Goal: Transaction & Acquisition: Book appointment/travel/reservation

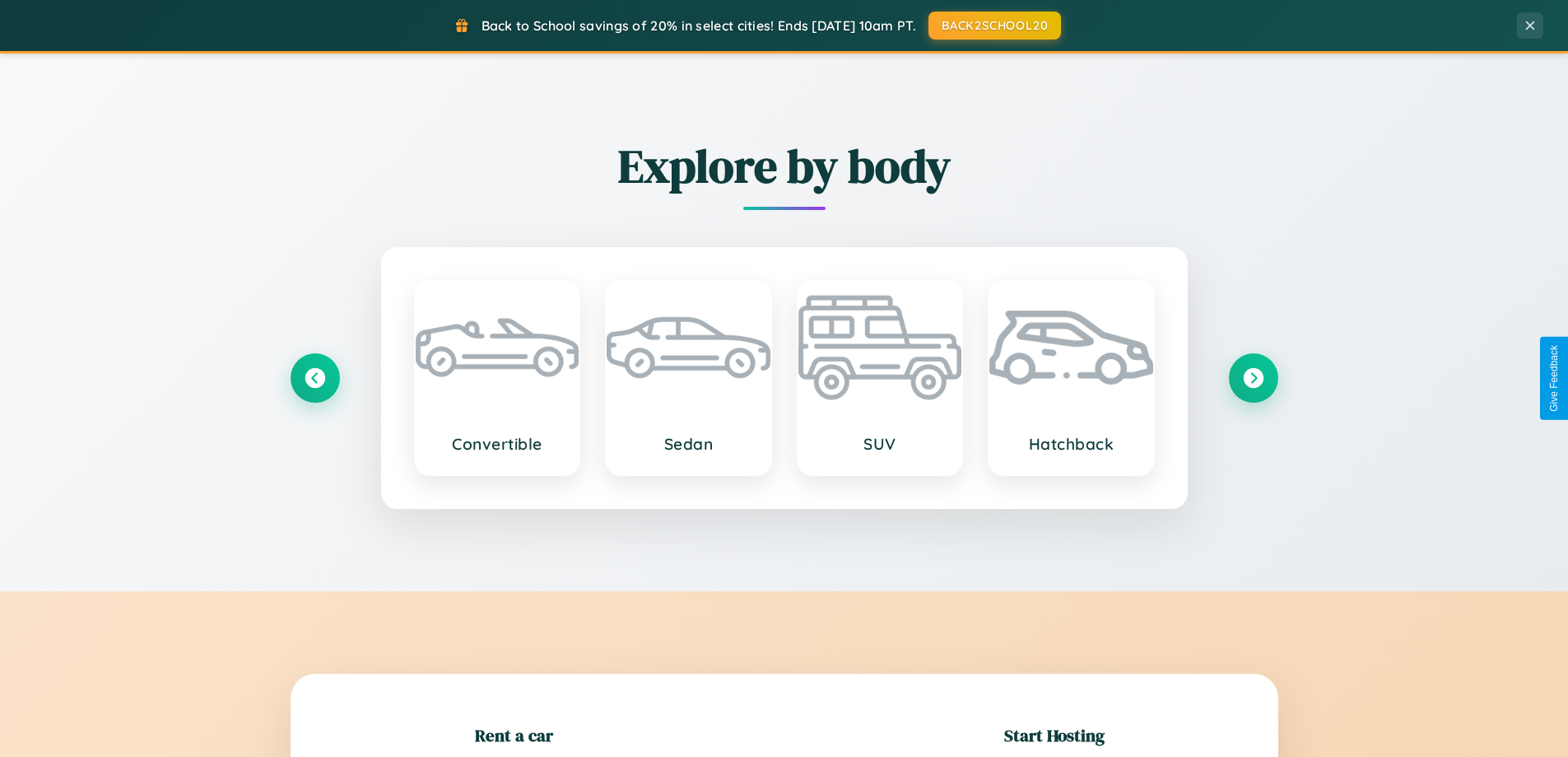
scroll to position [356, 0]
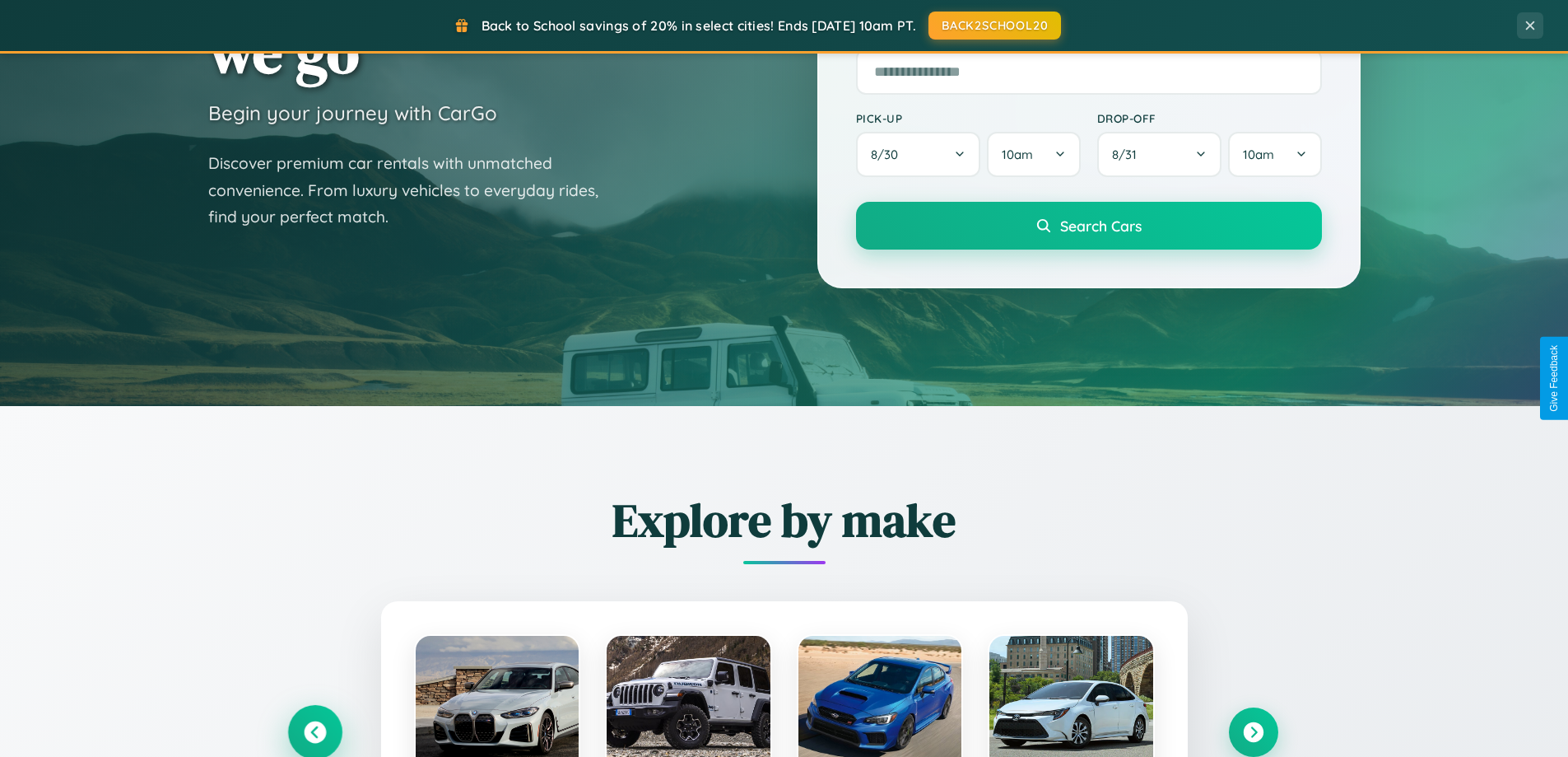
click at [314, 732] on icon at bounding box center [315, 732] width 22 height 22
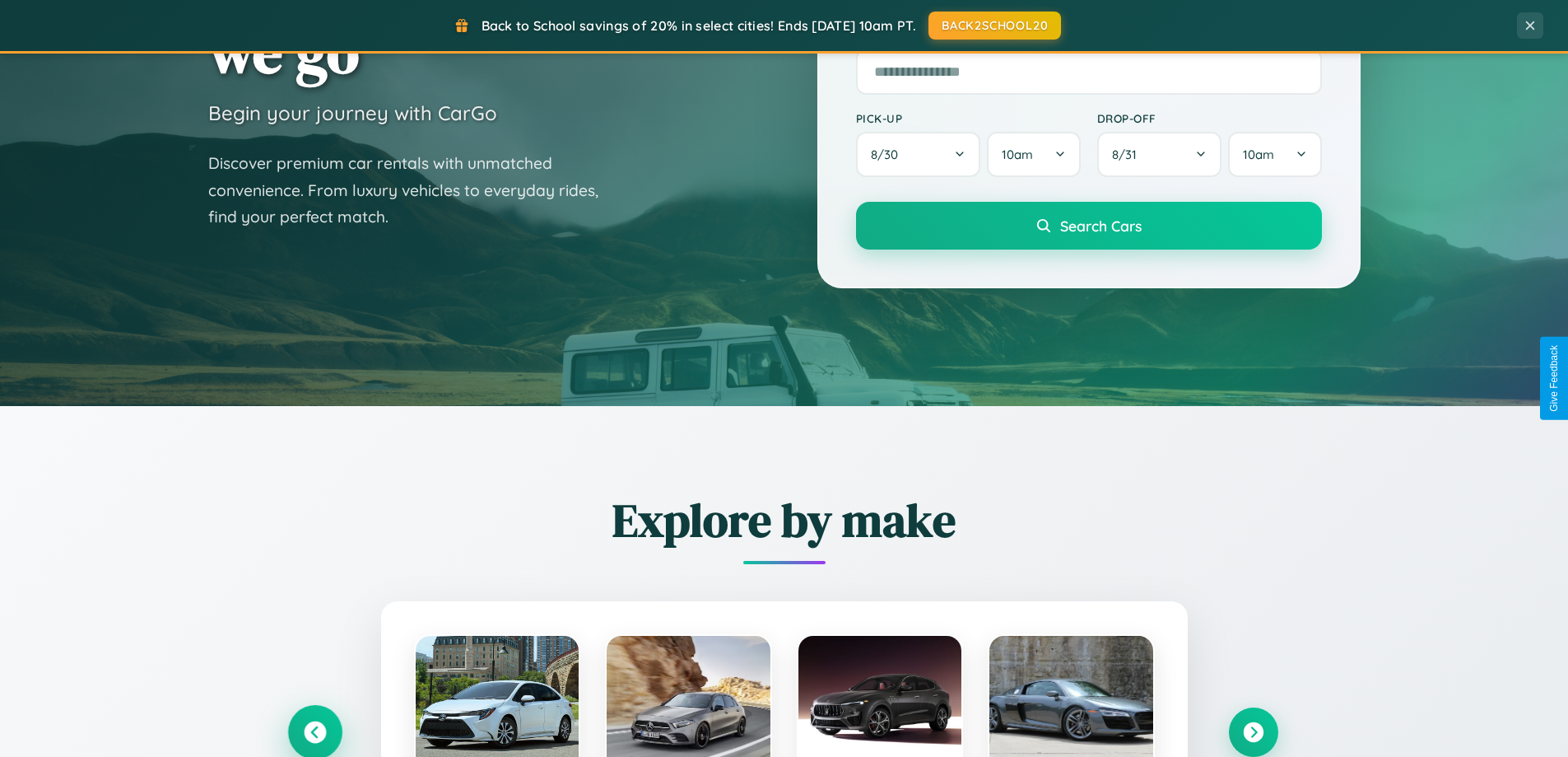
click at [314, 730] on icon at bounding box center [314, 732] width 27 height 27
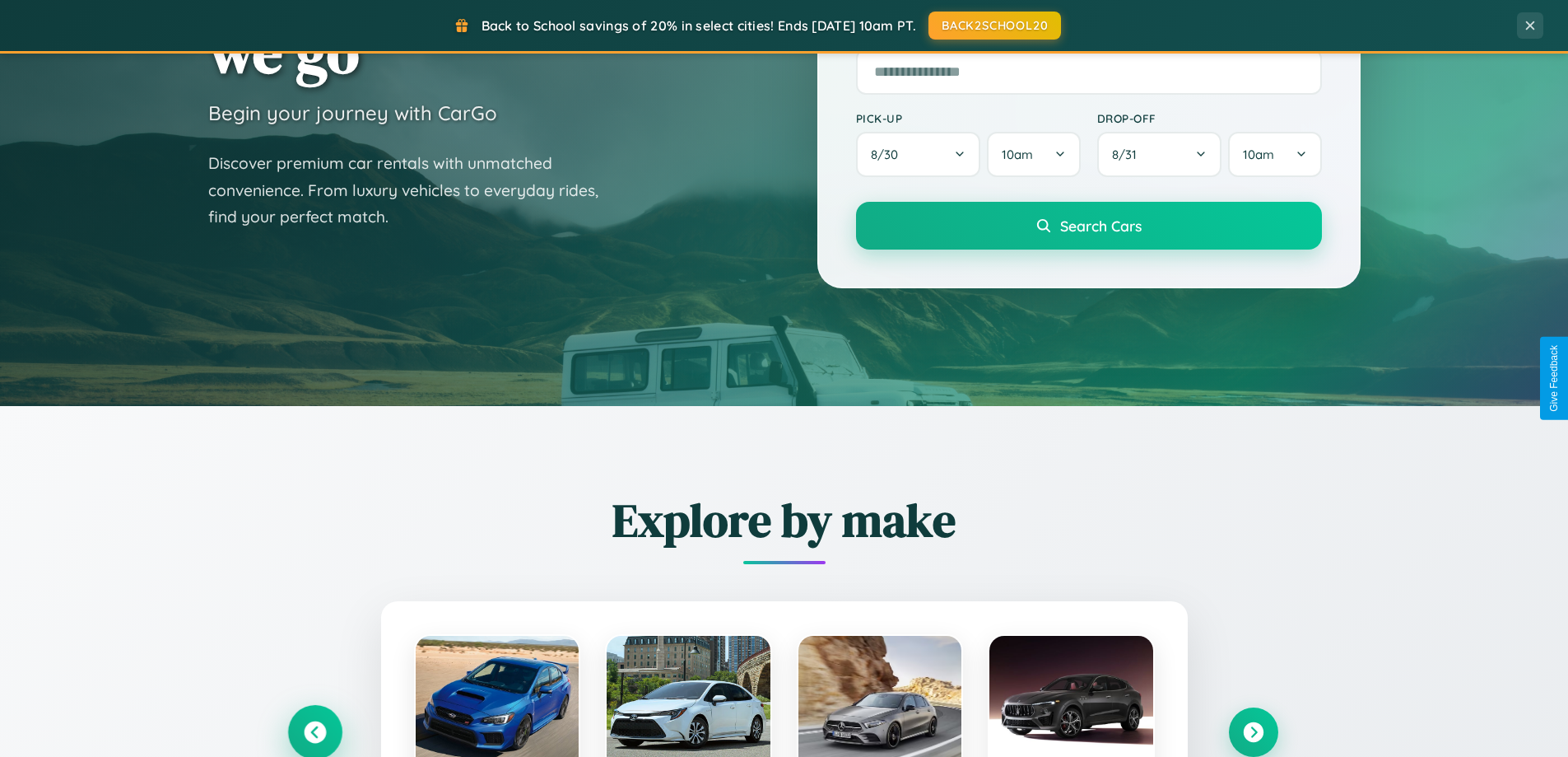
click at [314, 730] on icon at bounding box center [314, 732] width 27 height 27
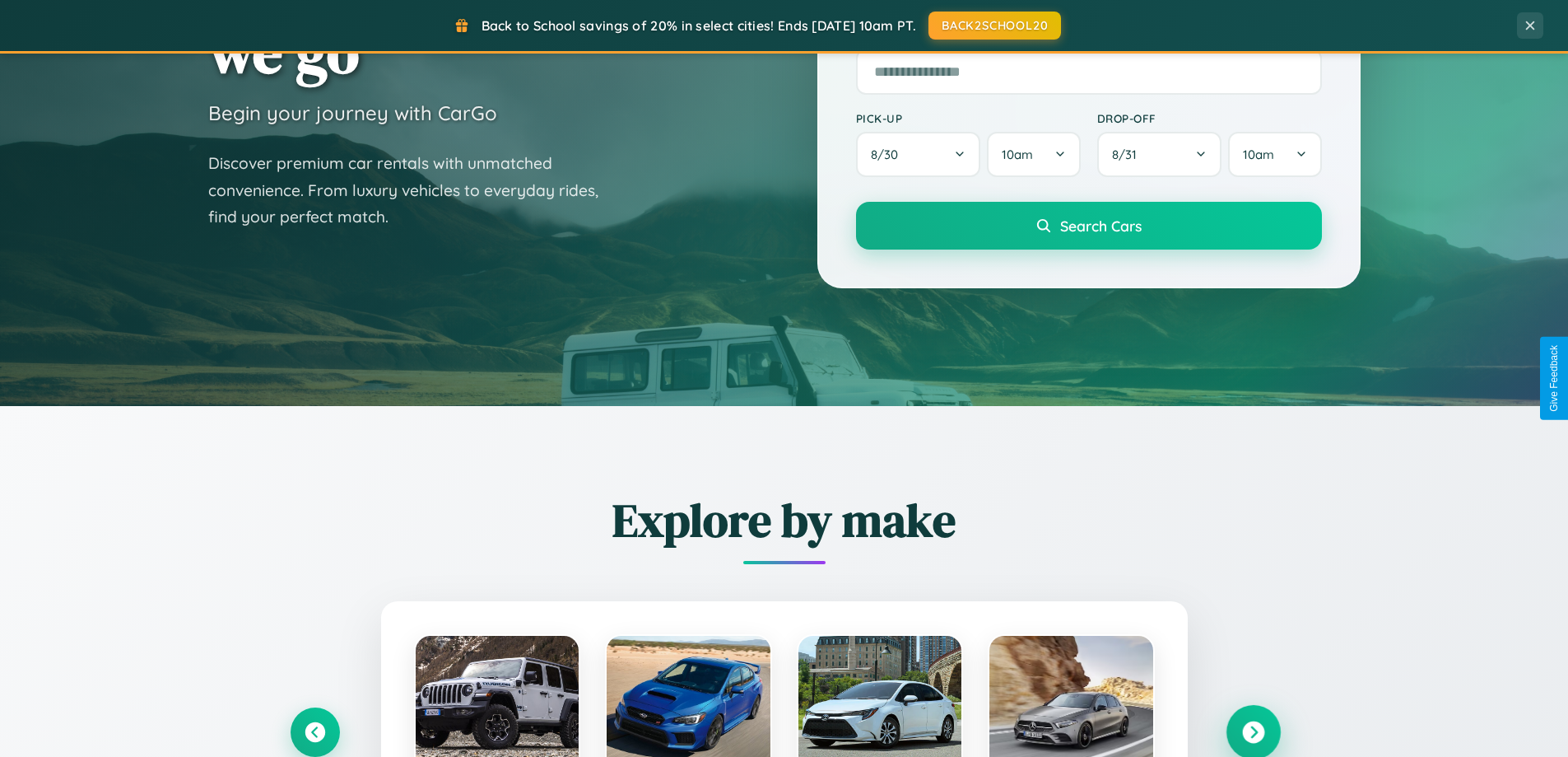
click at [1253, 731] on icon at bounding box center [1253, 732] width 22 height 22
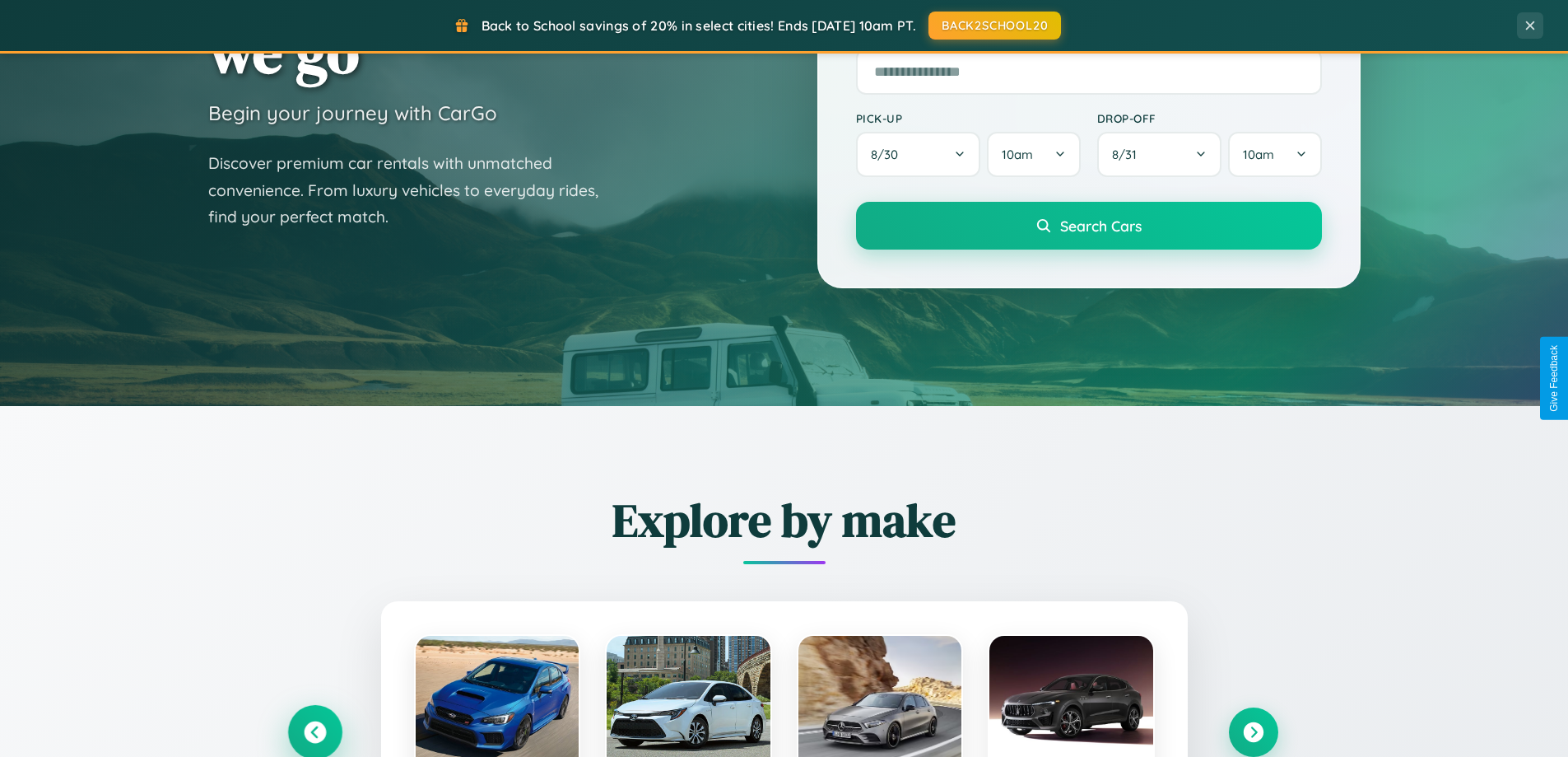
click at [314, 731] on icon at bounding box center [315, 732] width 22 height 22
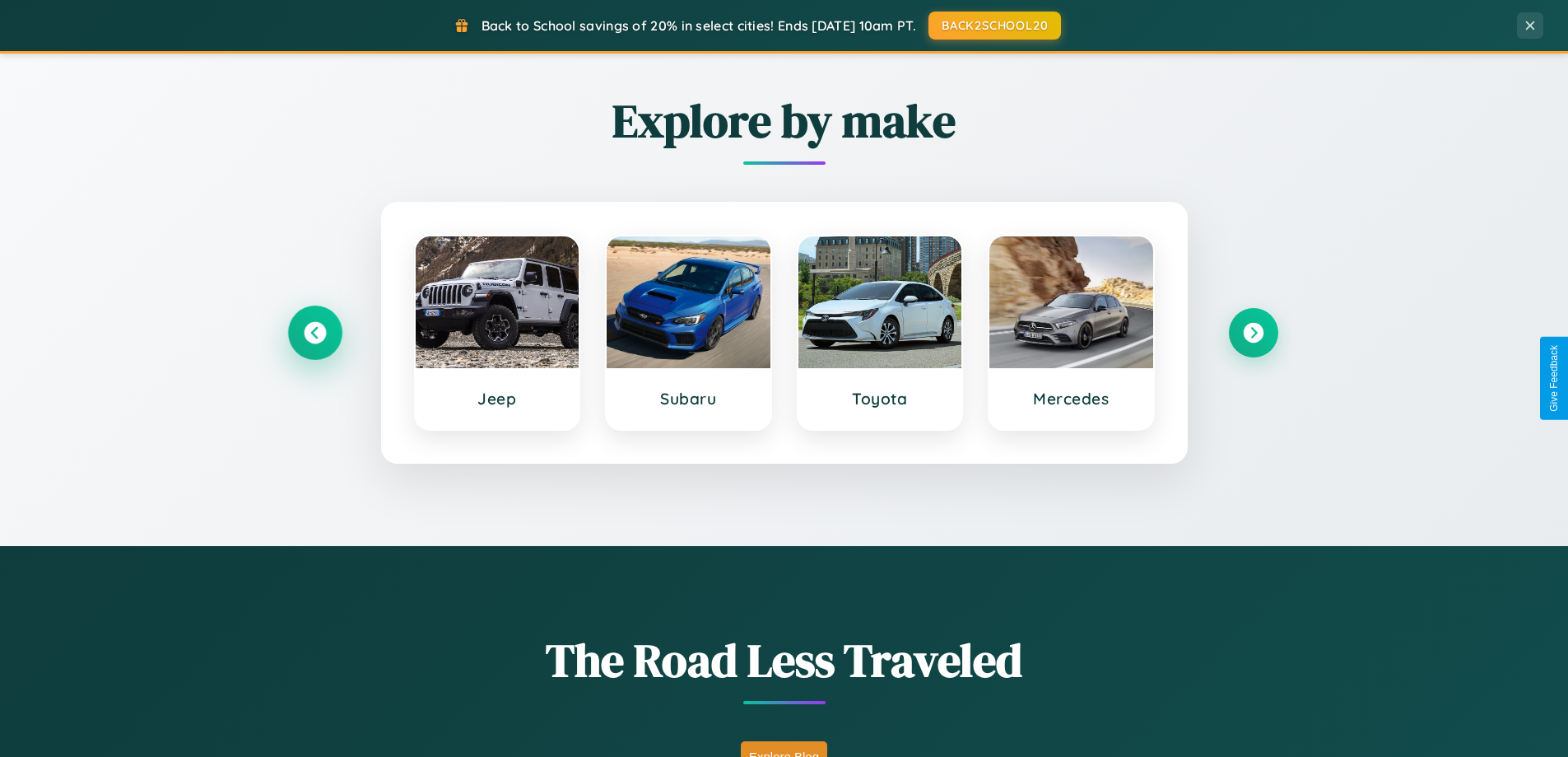
scroll to position [3168, 0]
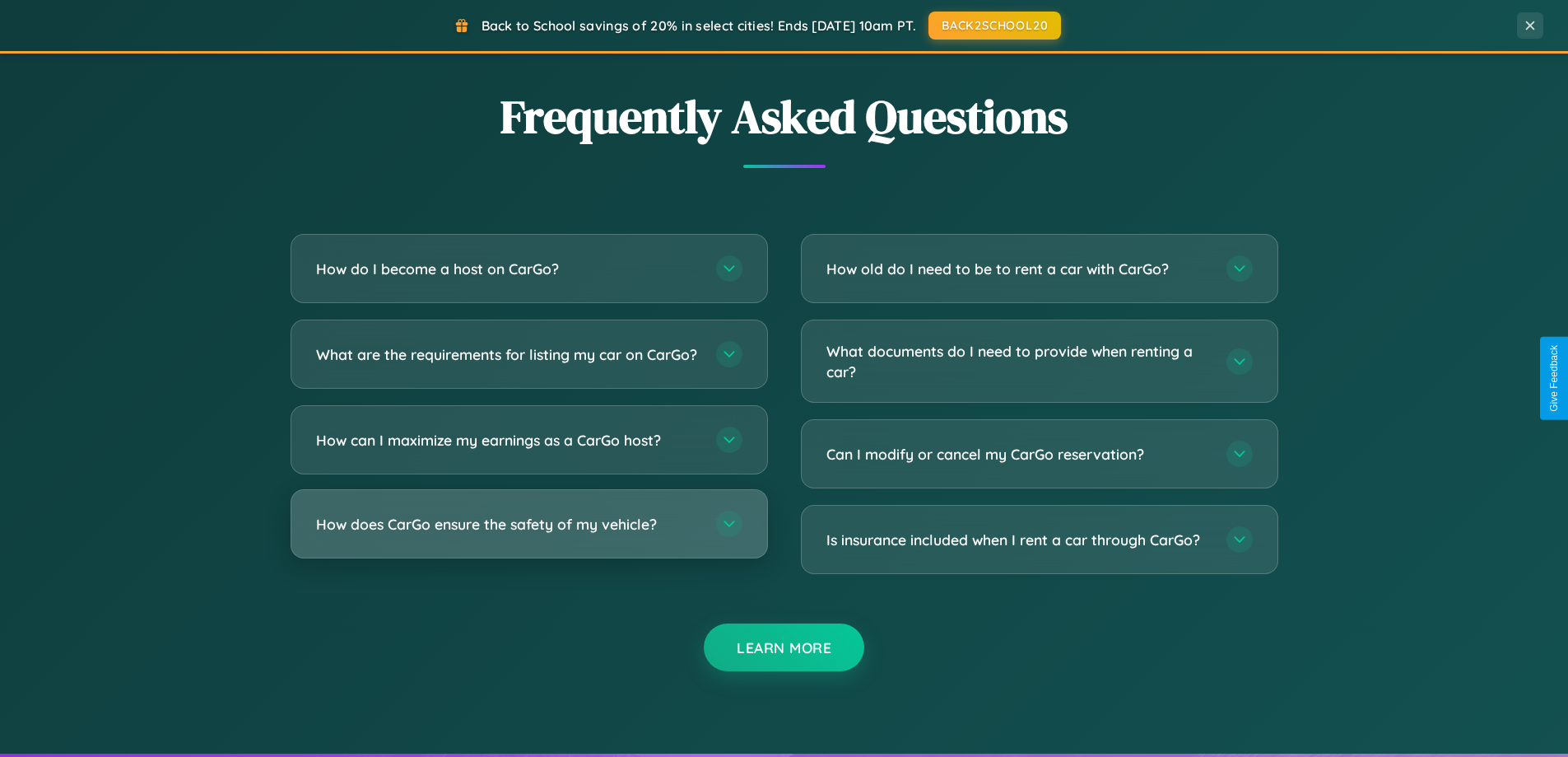
click at [529, 534] on h3 "How does CarGo ensure the safety of my vehicle?" at bounding box center [507, 524] width 383 height 20
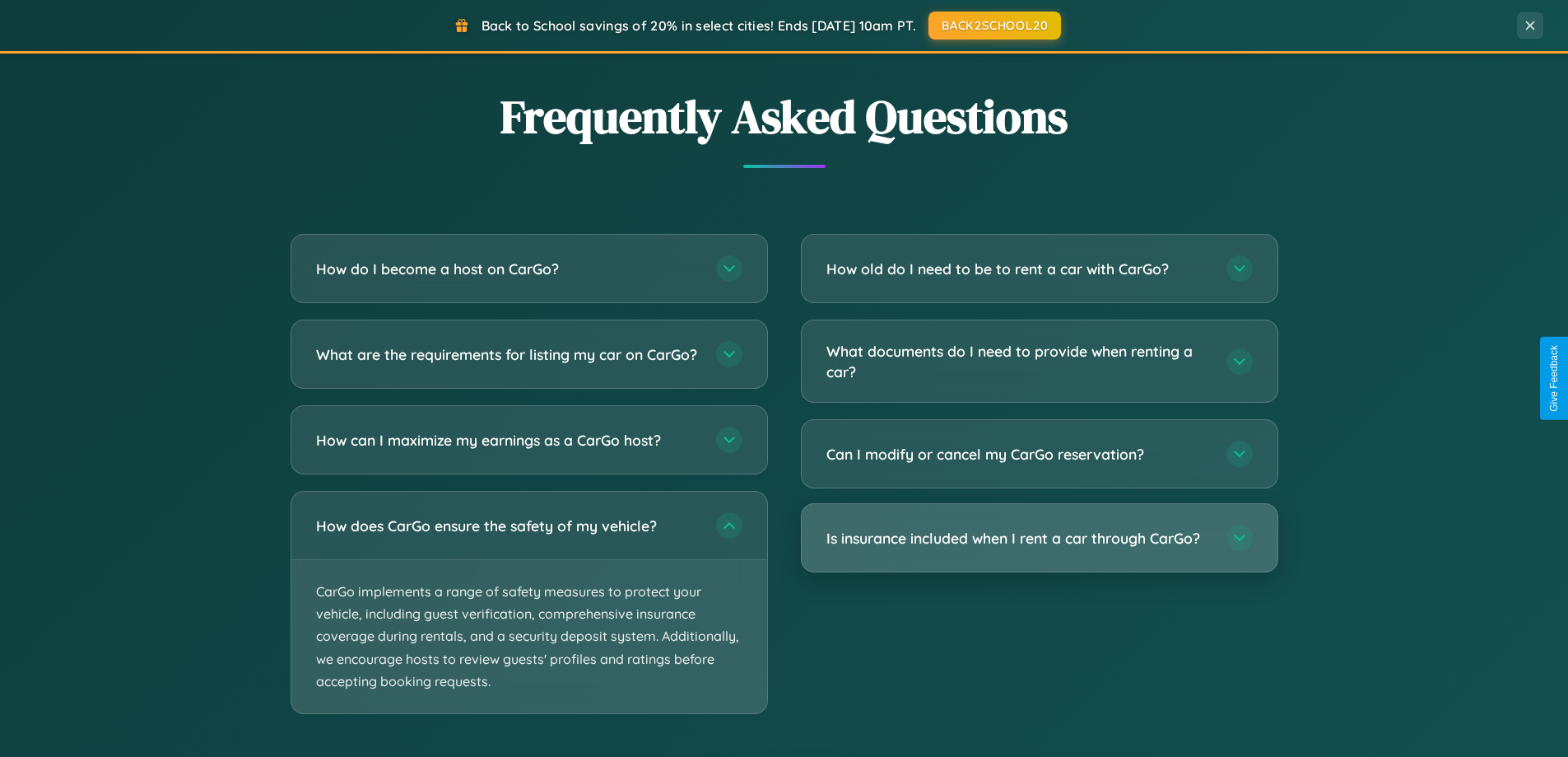
click at [1039, 538] on h3 "Is insurance included when I rent a car through CarGo?" at bounding box center [1017, 538] width 383 height 20
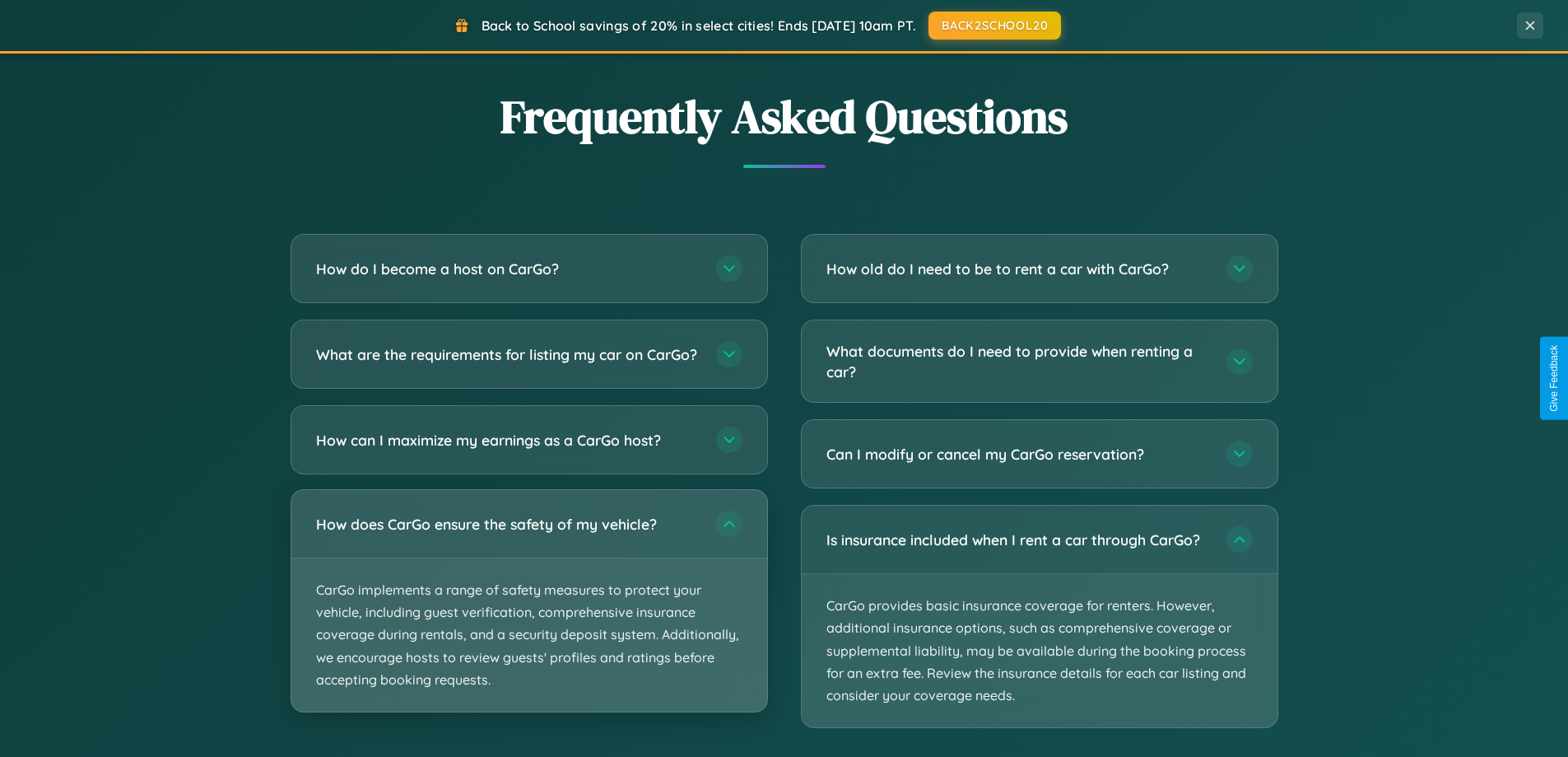
click at [529, 615] on p "CarGo implements a range of safety measures to protect your vehicle, including …" at bounding box center [529, 635] width 476 height 153
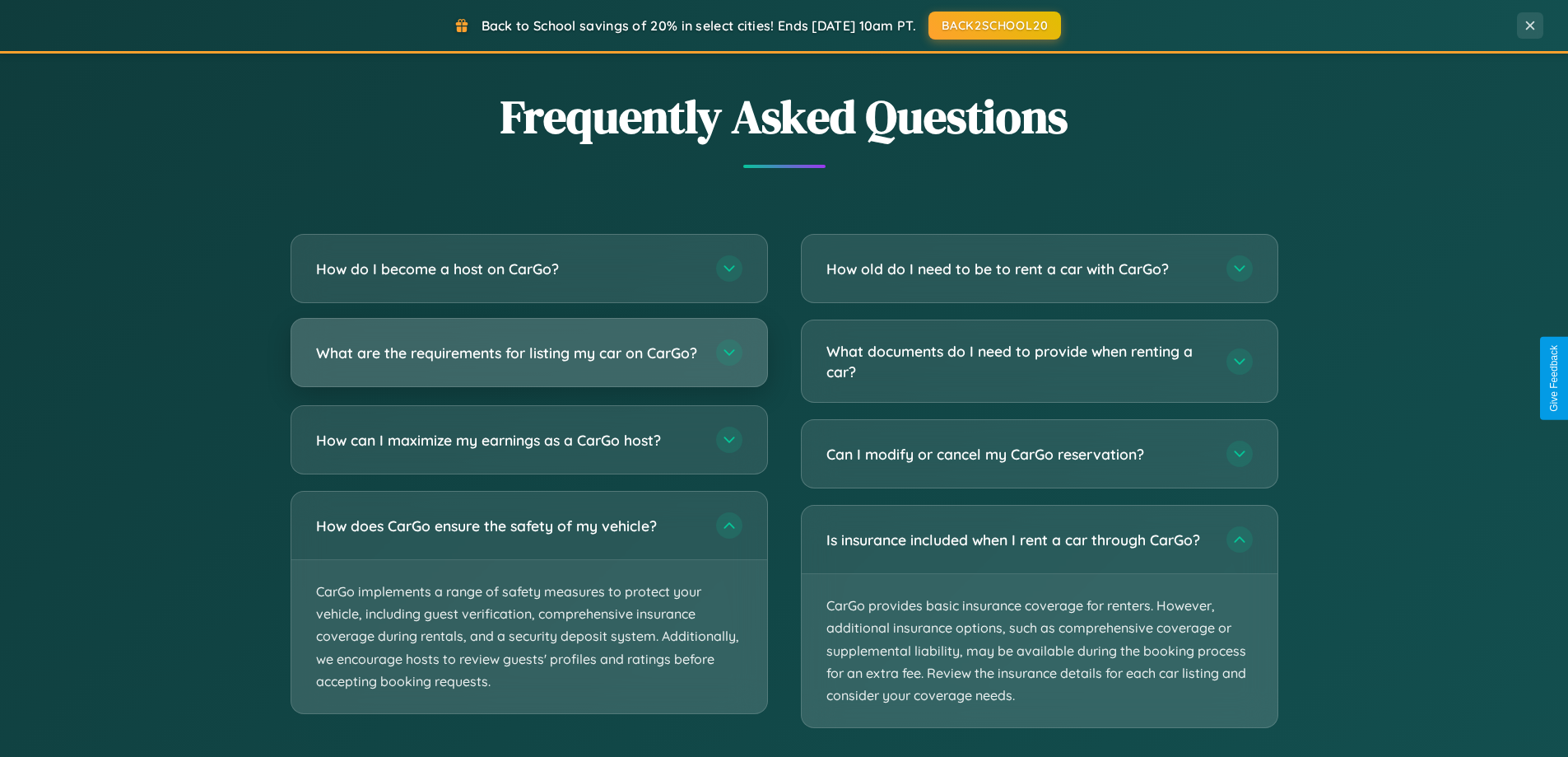
click at [529, 360] on h3 "What are the requirements for listing my car on CarGo?" at bounding box center [507, 353] width 383 height 20
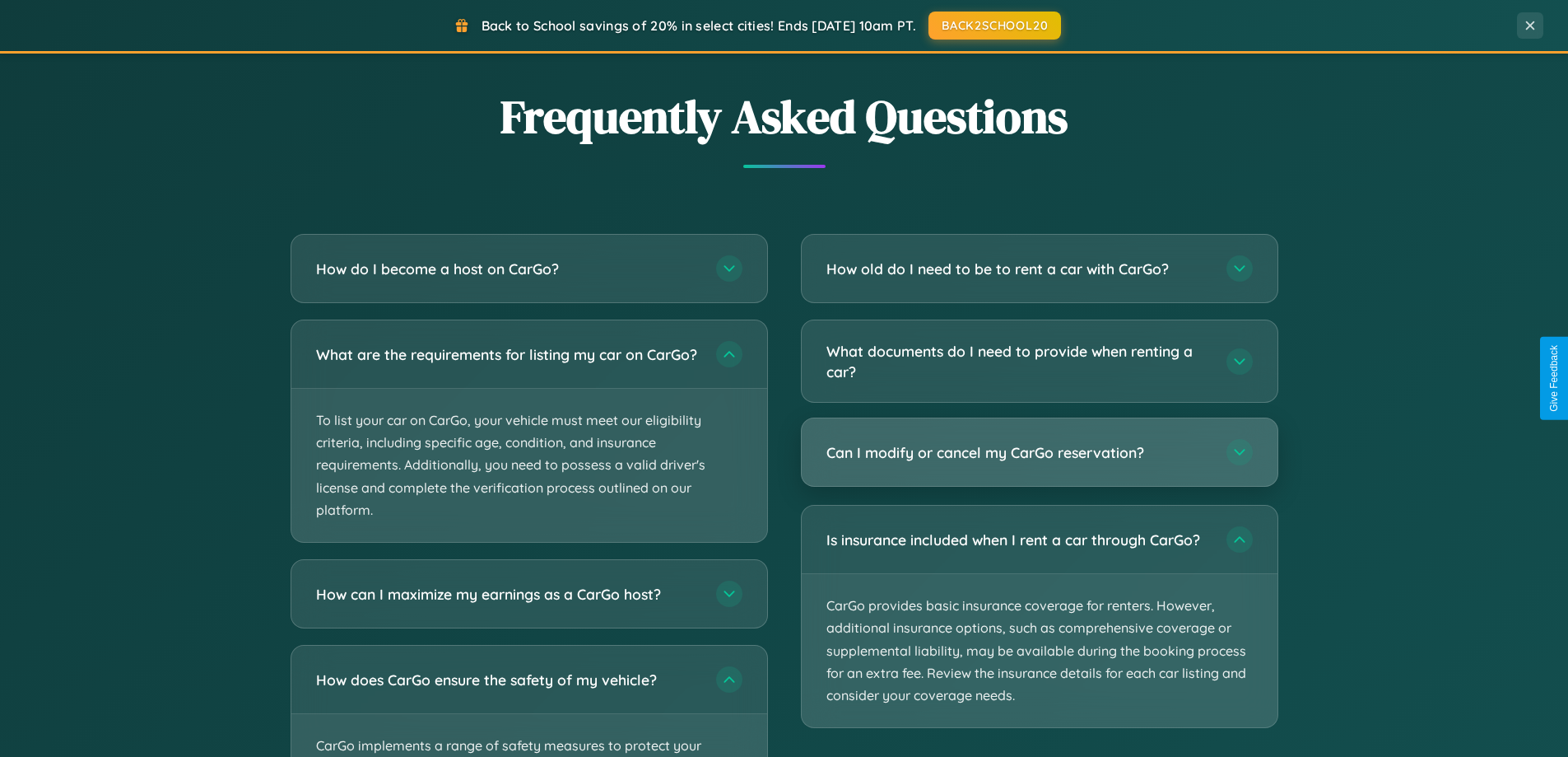
click at [1039, 454] on h3 "Can I modify or cancel my CarGo reservation?" at bounding box center [1017, 452] width 383 height 20
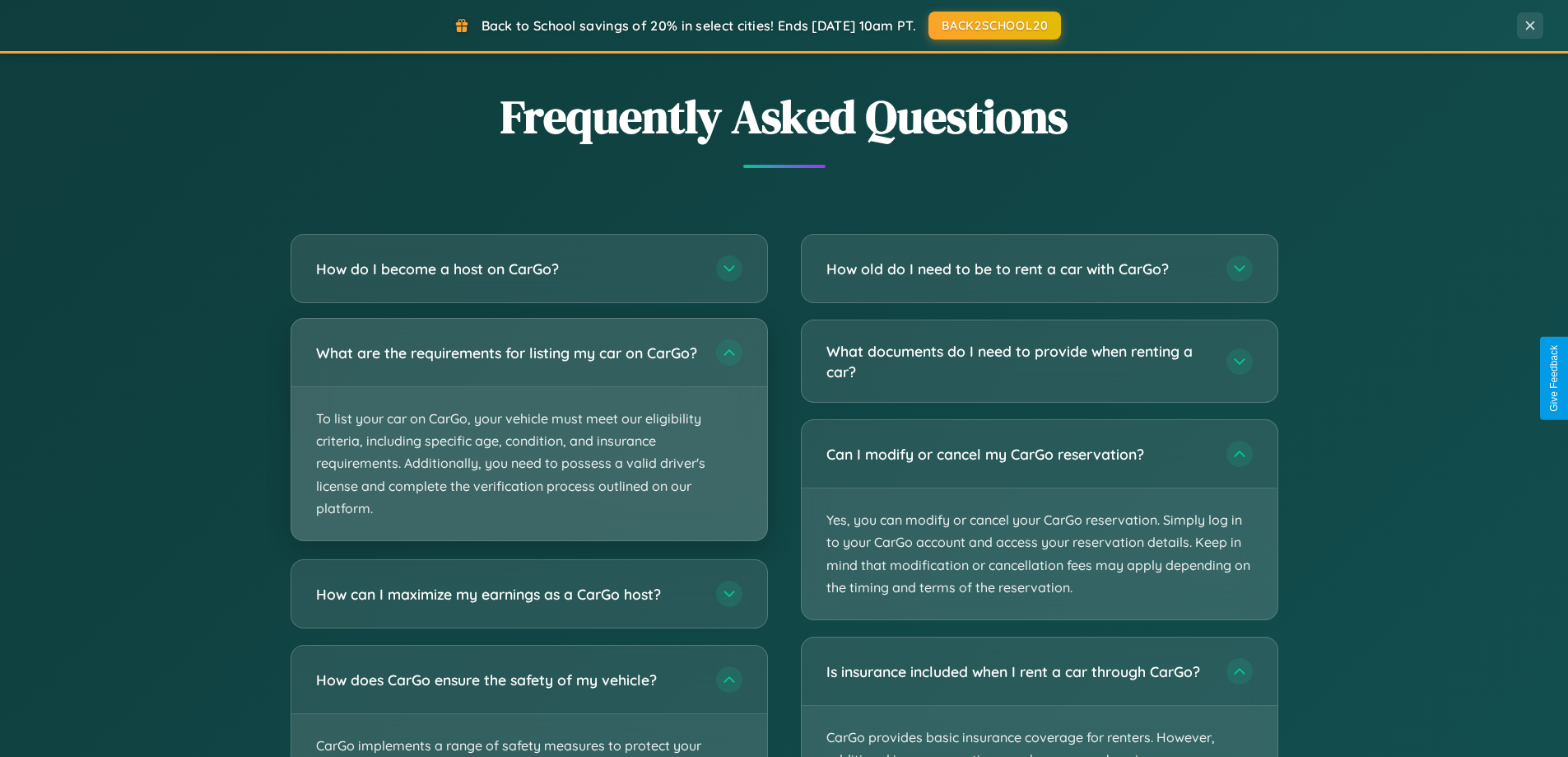
click at [529, 436] on p "To list your car on CarGo, your vehicle must meet our eligibility criteria, inc…" at bounding box center [529, 464] width 476 height 153
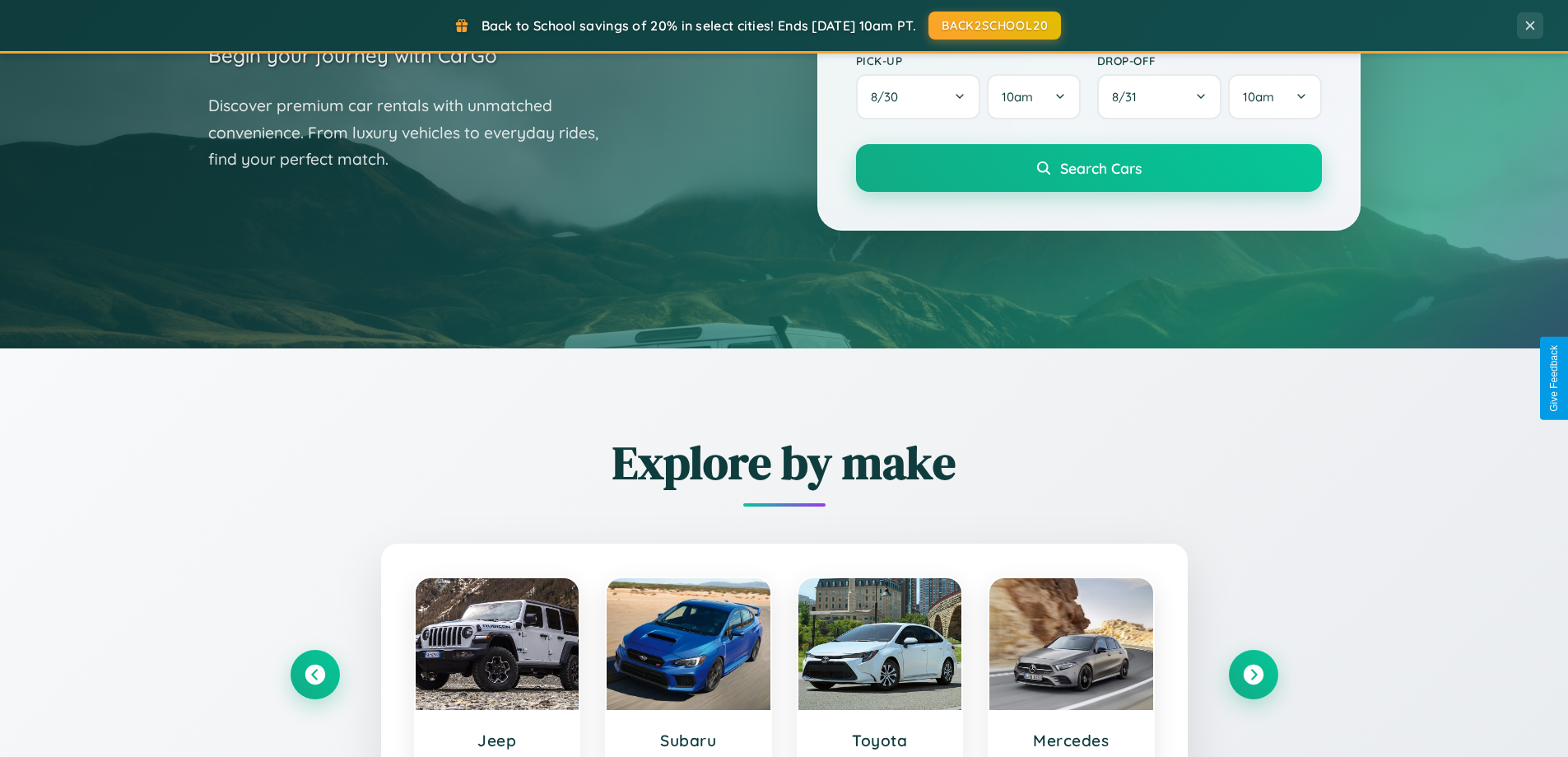
scroll to position [49, 0]
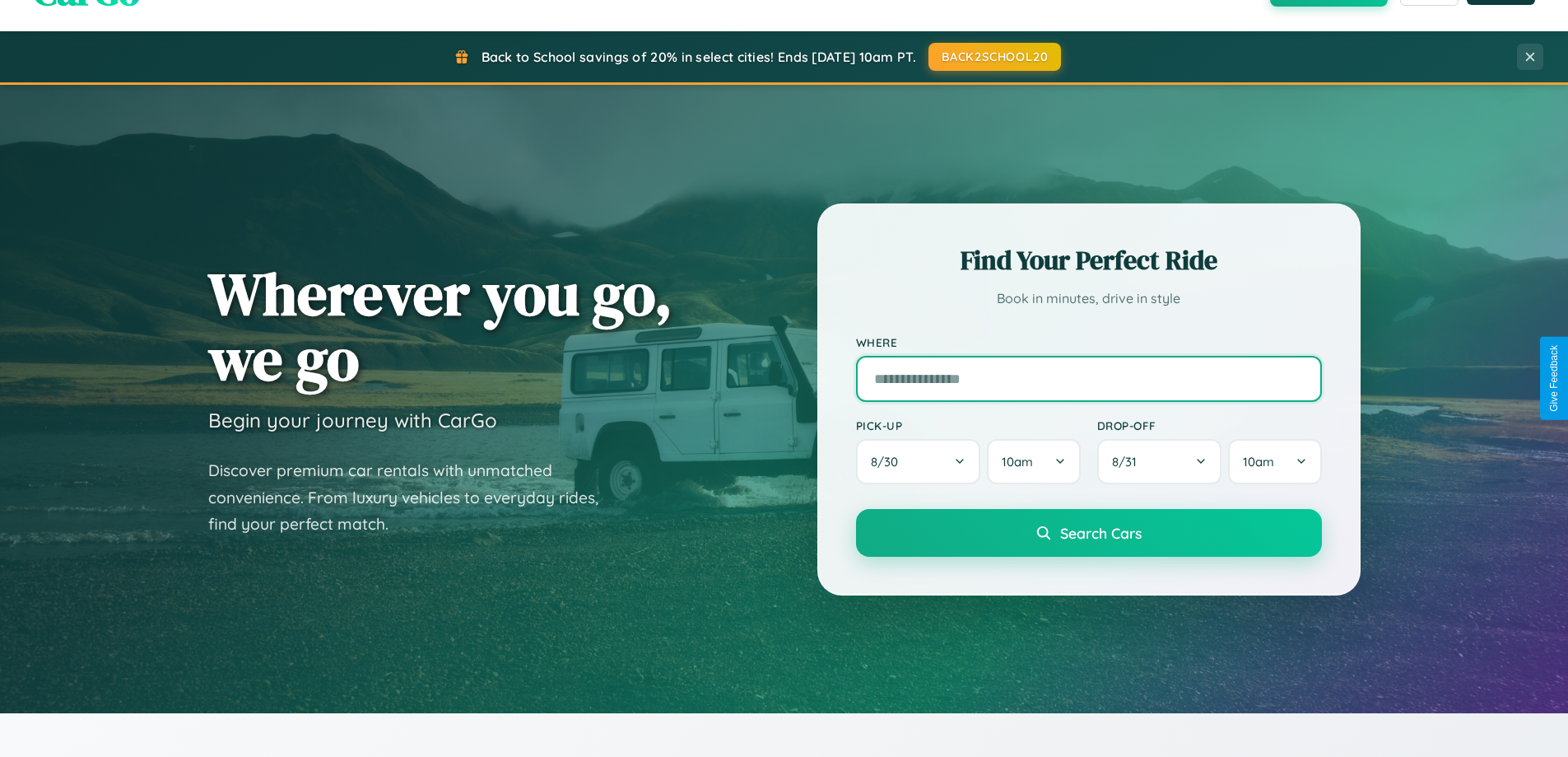
click at [1088, 378] on input "text" at bounding box center [1088, 379] width 466 height 46
type input "******"
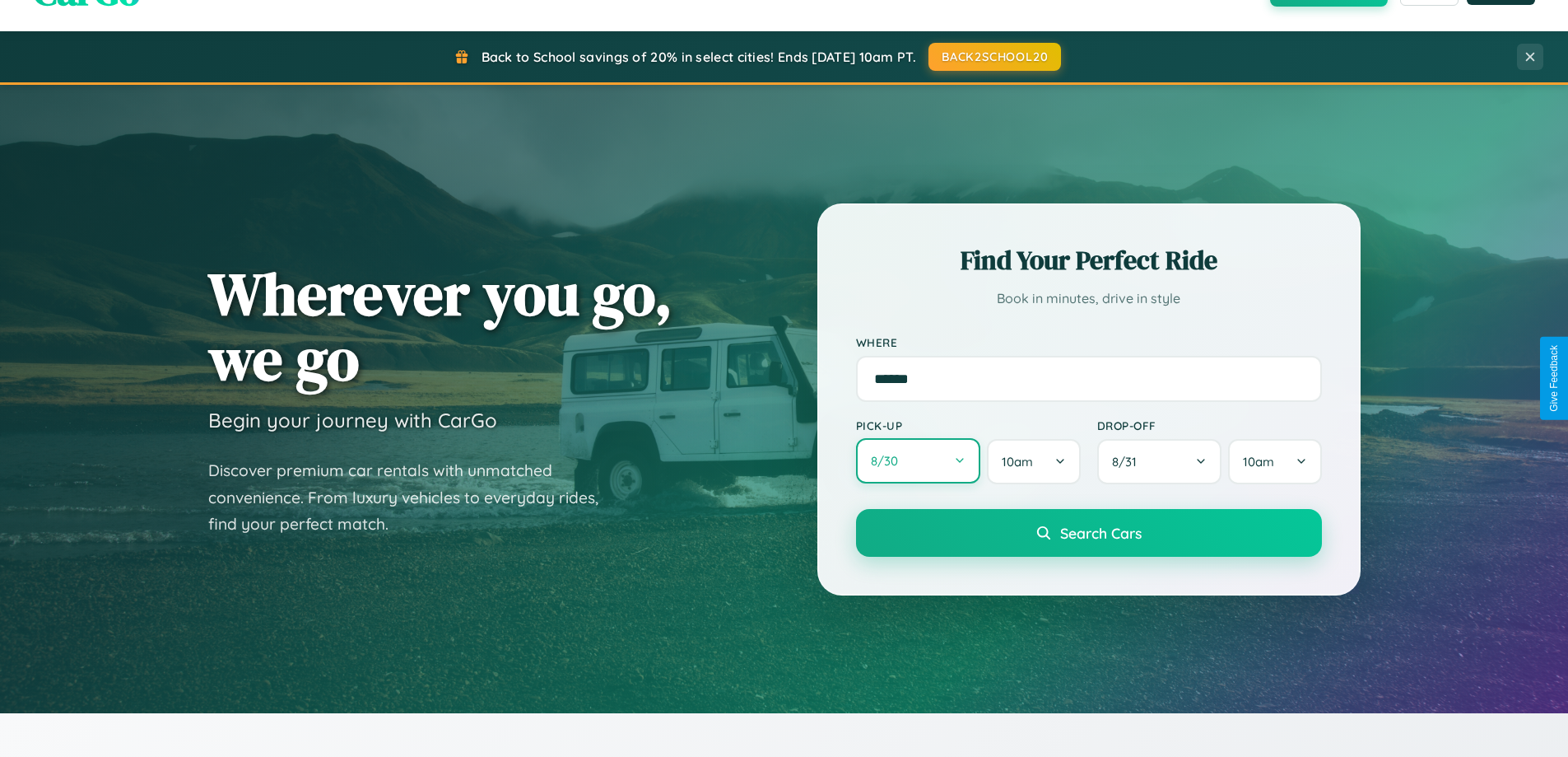
click at [918, 461] on button "8 / 30" at bounding box center [918, 460] width 125 height 45
select select "*"
select select "****"
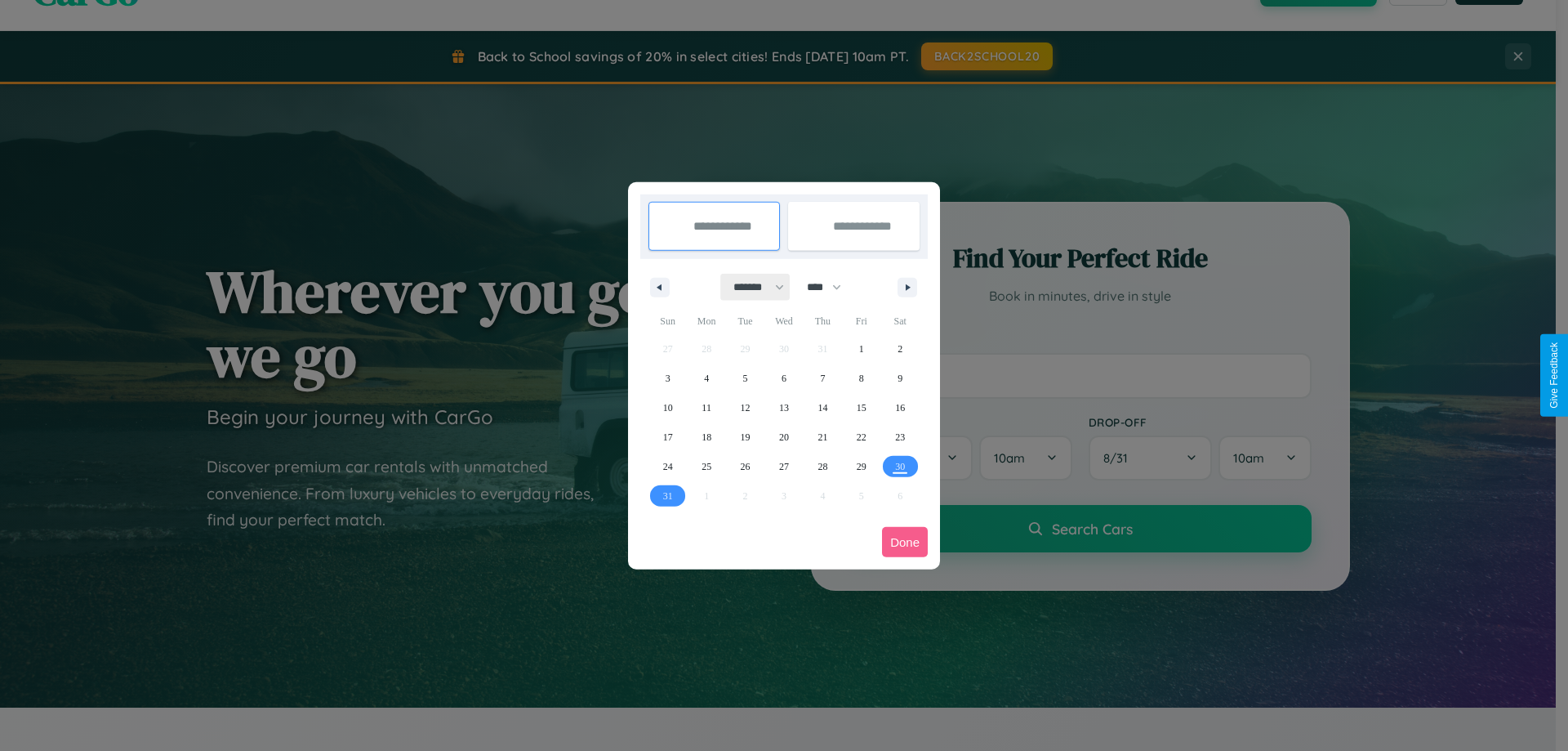
drag, startPoint x: 752, startPoint y: 287, endPoint x: 784, endPoint y: 327, distance: 51.2
click at [752, 287] on select "******* ******** ***** ***** *** **** **** ****** ********* ******* ******** **…" at bounding box center [756, 286] width 70 height 27
select select "*"
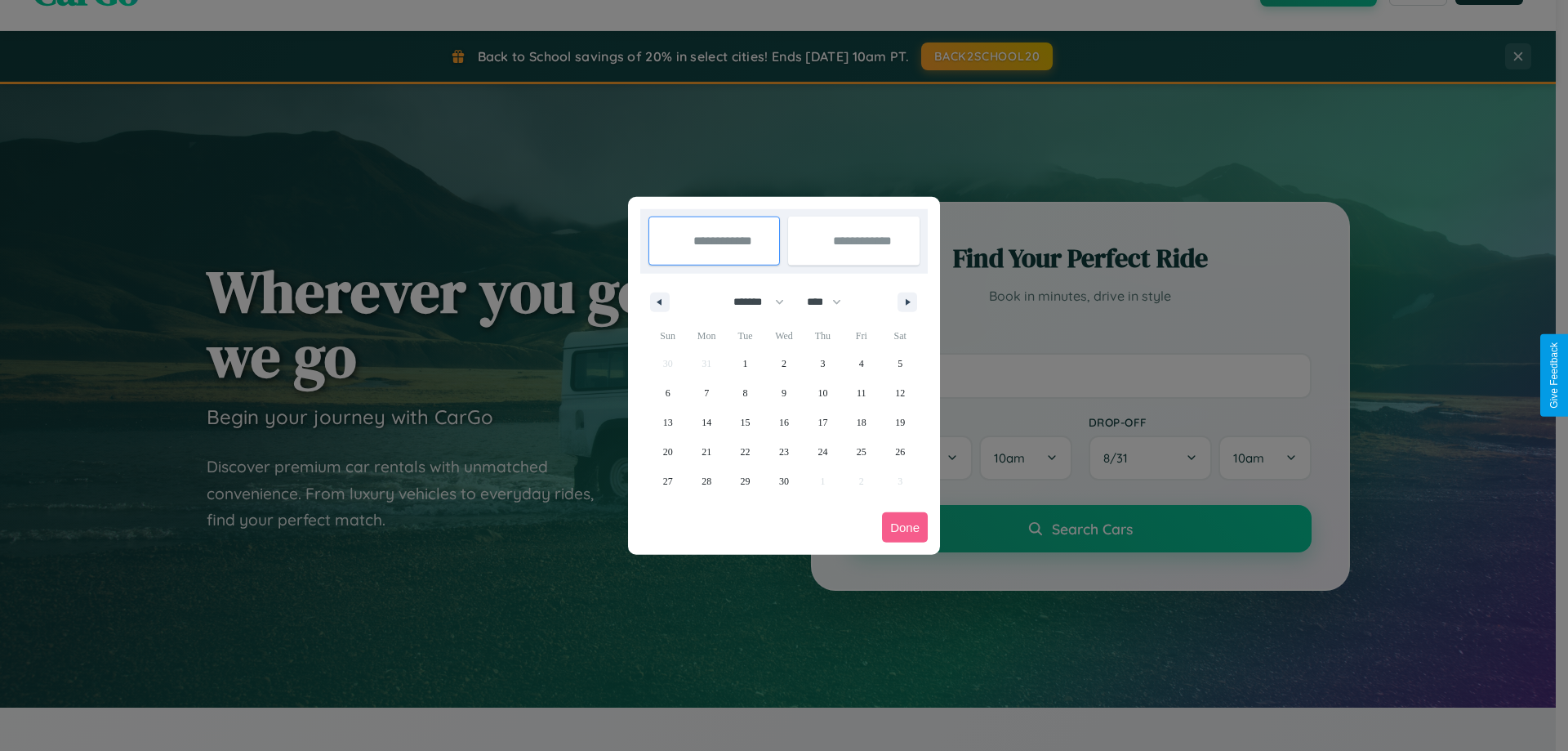
drag, startPoint x: 832, startPoint y: 302, endPoint x: 784, endPoint y: 327, distance: 54.1
click at [832, 302] on select "**** **** **** **** **** **** **** **** **** **** **** **** **** **** **** ****…" at bounding box center [823, 301] width 49 height 27
select select "****"
click at [783, 480] on span "29" at bounding box center [784, 481] width 10 height 29
type input "**********"
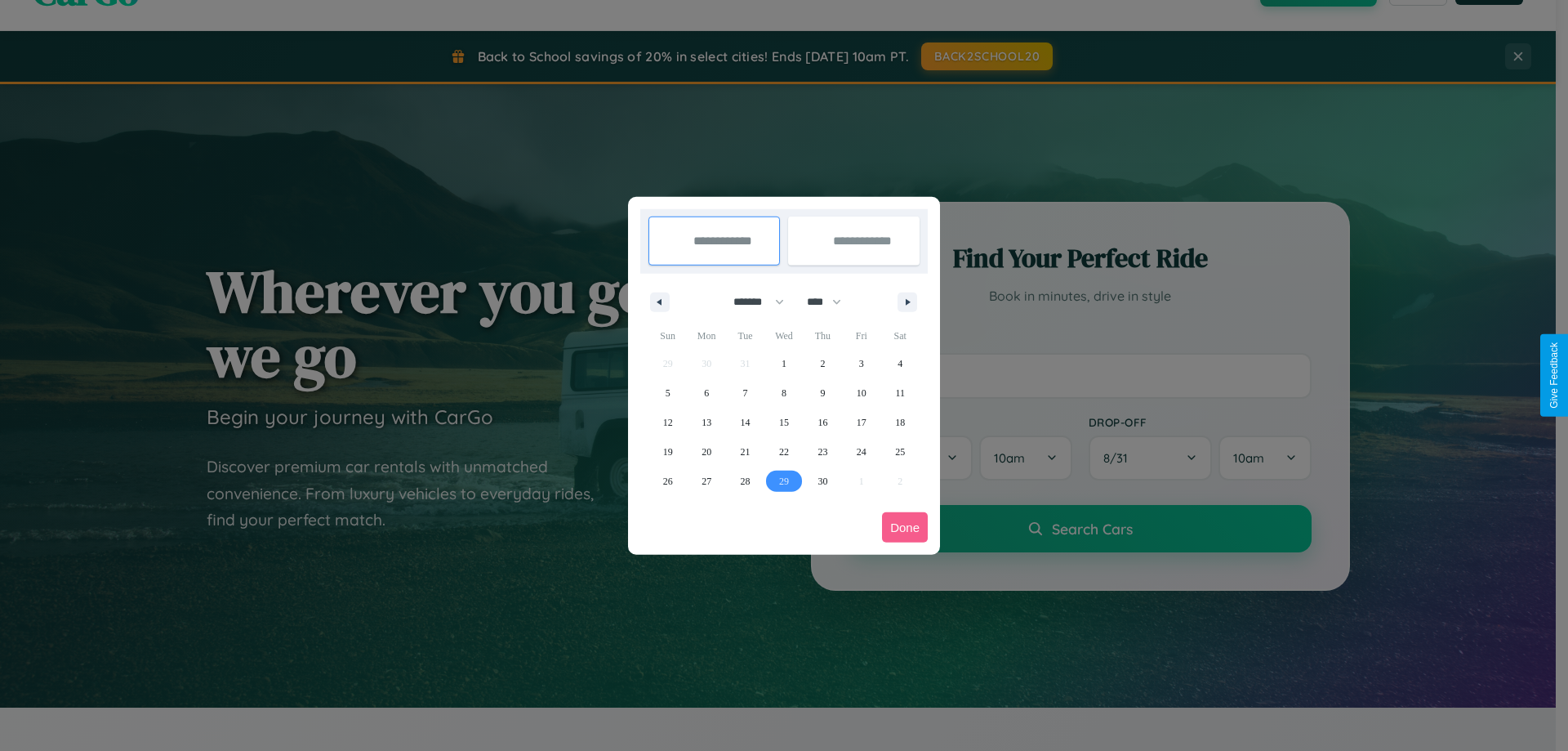
type input "**********"
click at [908, 302] on icon "button" at bounding box center [911, 302] width 8 height 6
select select "*"
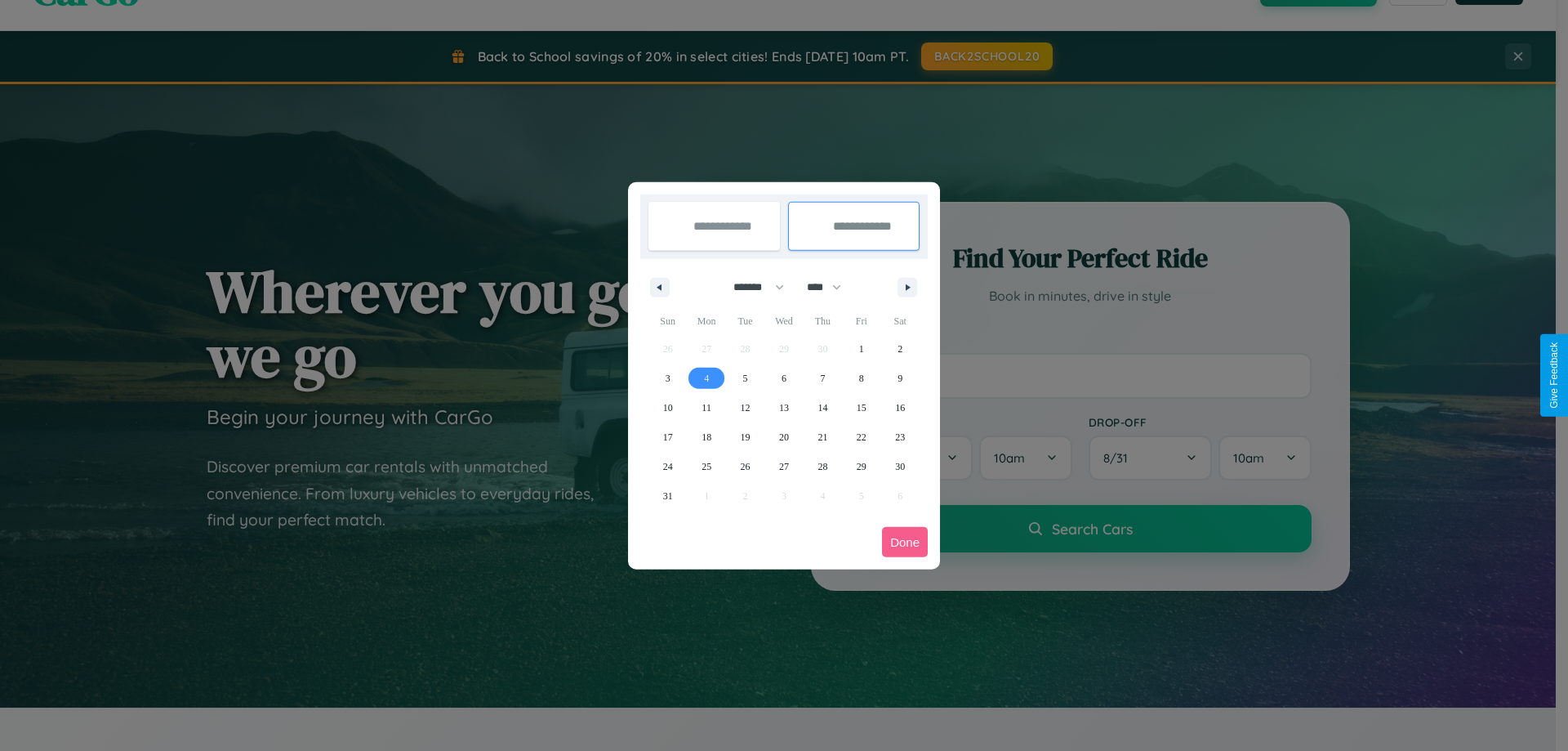
click at [707, 378] on span "4" at bounding box center [706, 378] width 5 height 29
type input "**********"
select select "*"
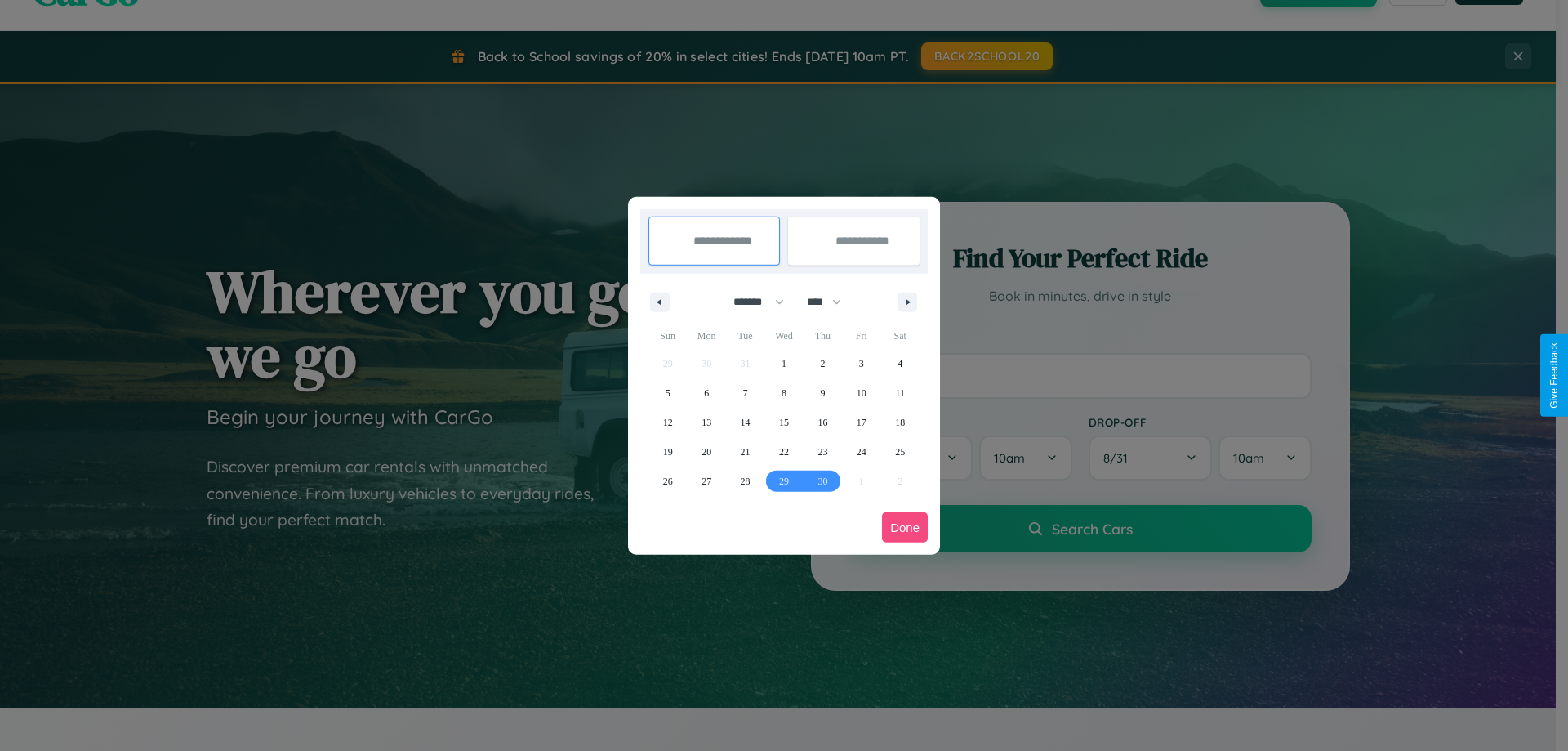
click at [905, 527] on button "Done" at bounding box center [905, 527] width 46 height 30
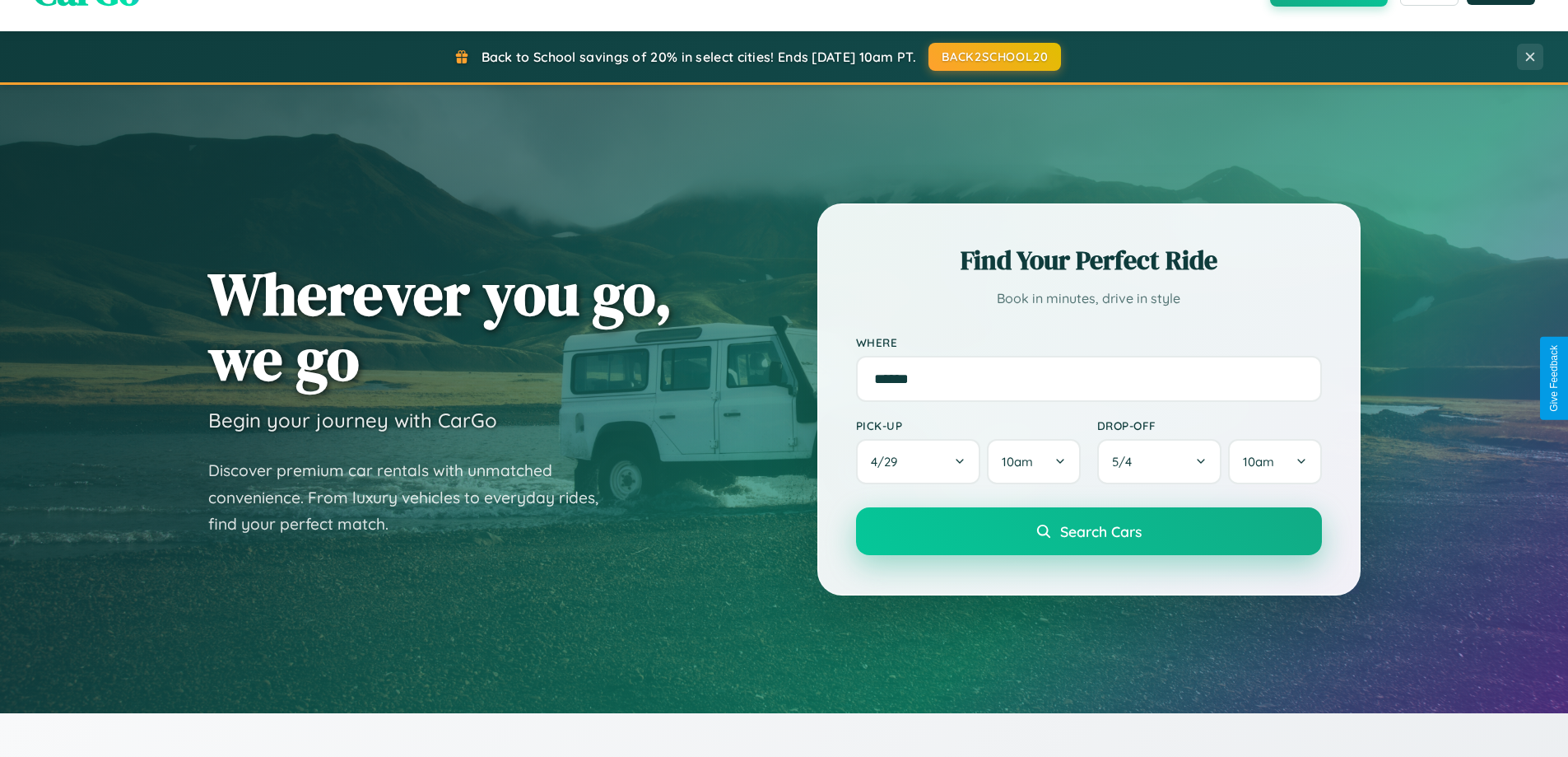
click at [1088, 531] on span "Search Cars" at bounding box center [1100, 531] width 81 height 18
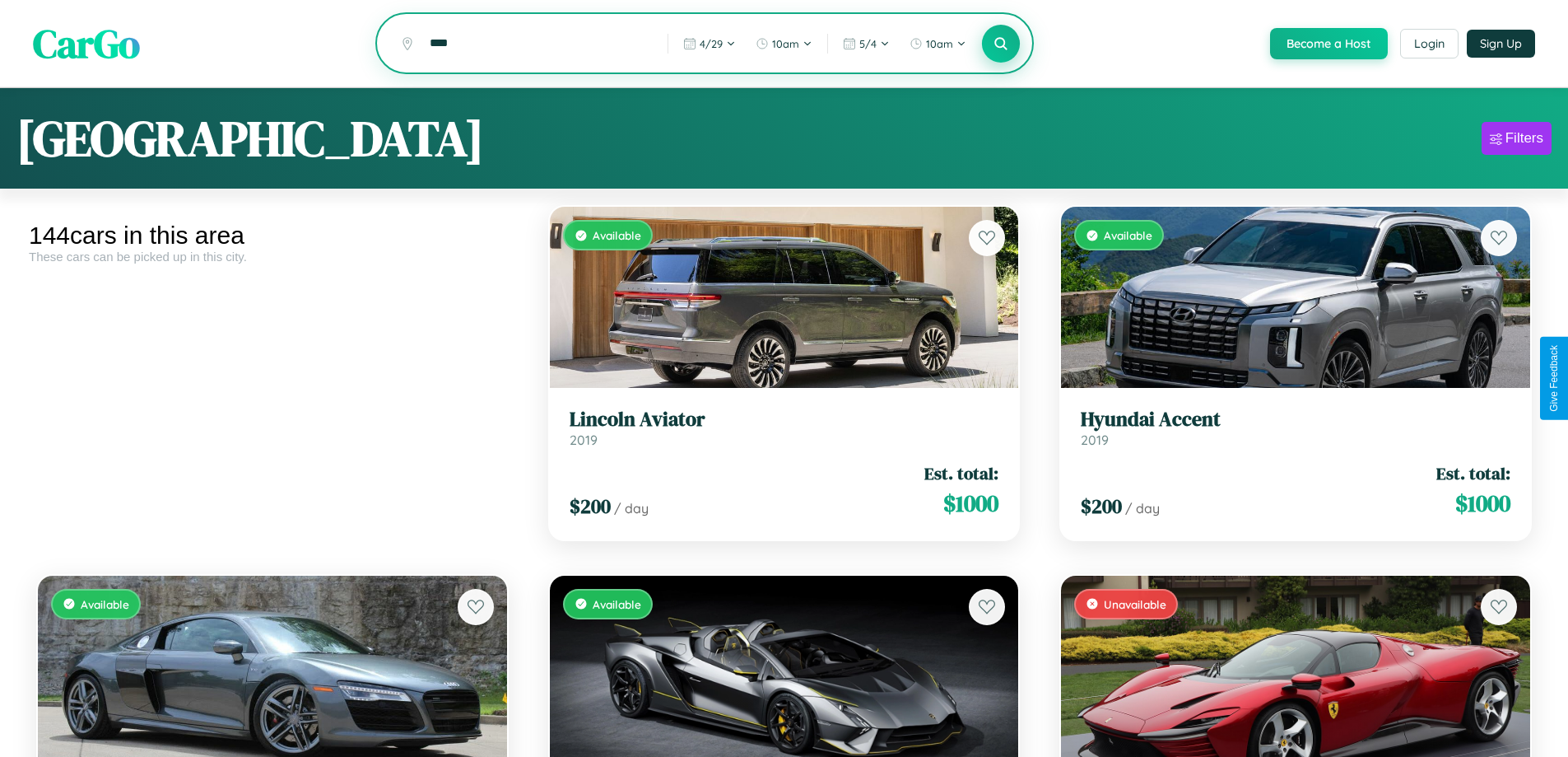
click at [1000, 44] on icon at bounding box center [1001, 43] width 16 height 16
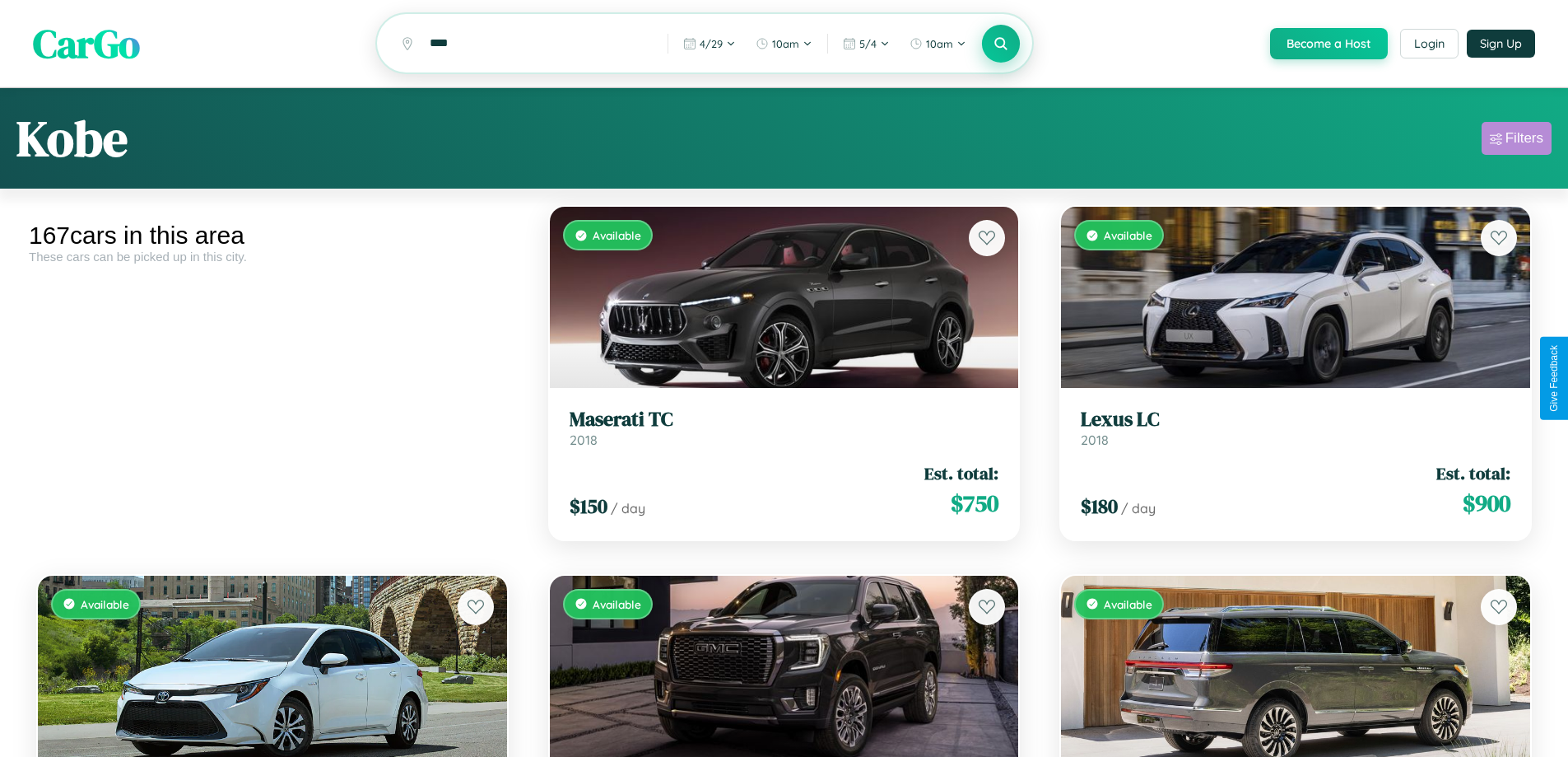
click at [1516, 140] on div "Filters" at bounding box center [1524, 139] width 38 height 17
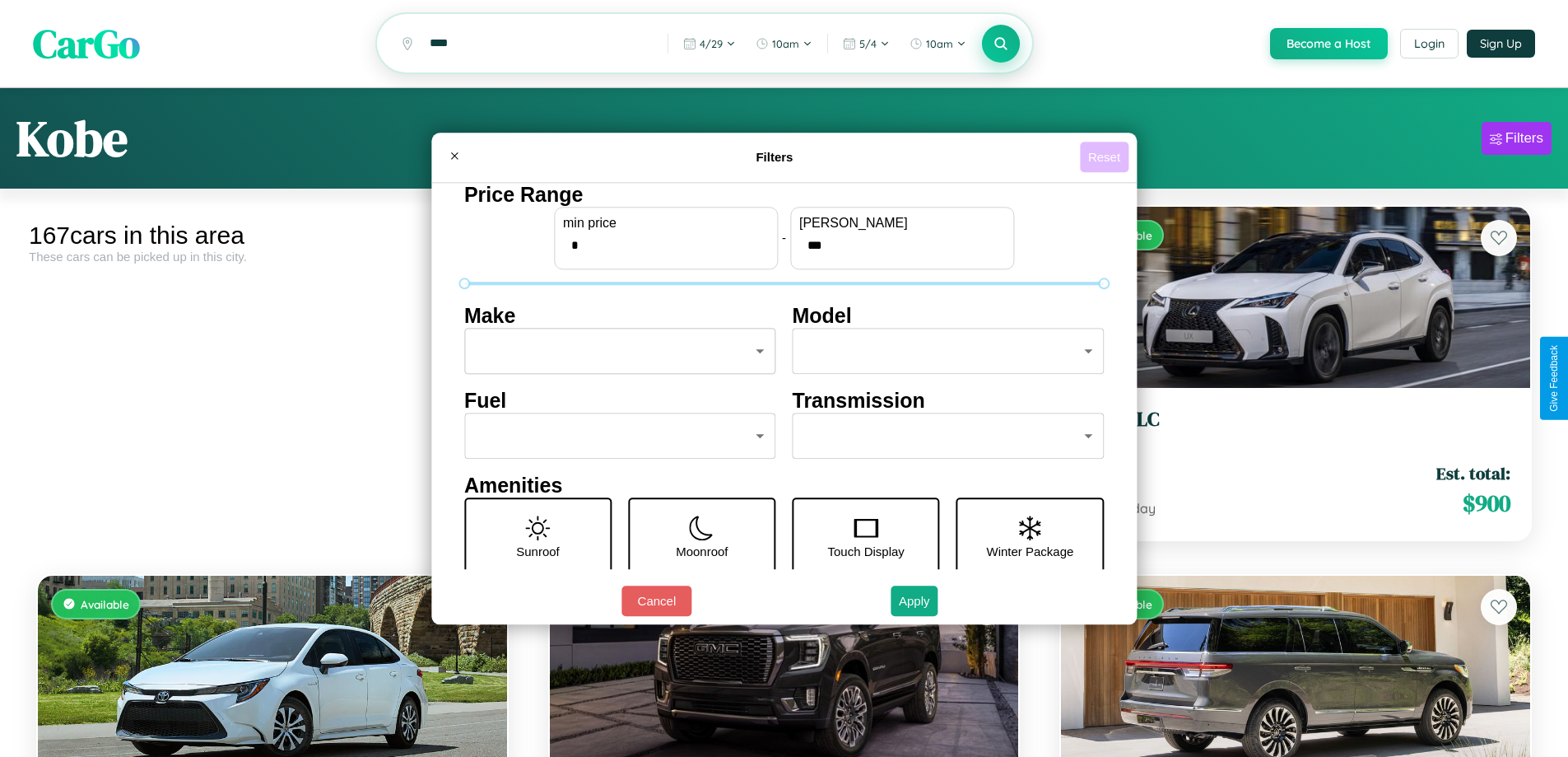
click at [1106, 156] on button "Reset" at bounding box center [1104, 156] width 49 height 31
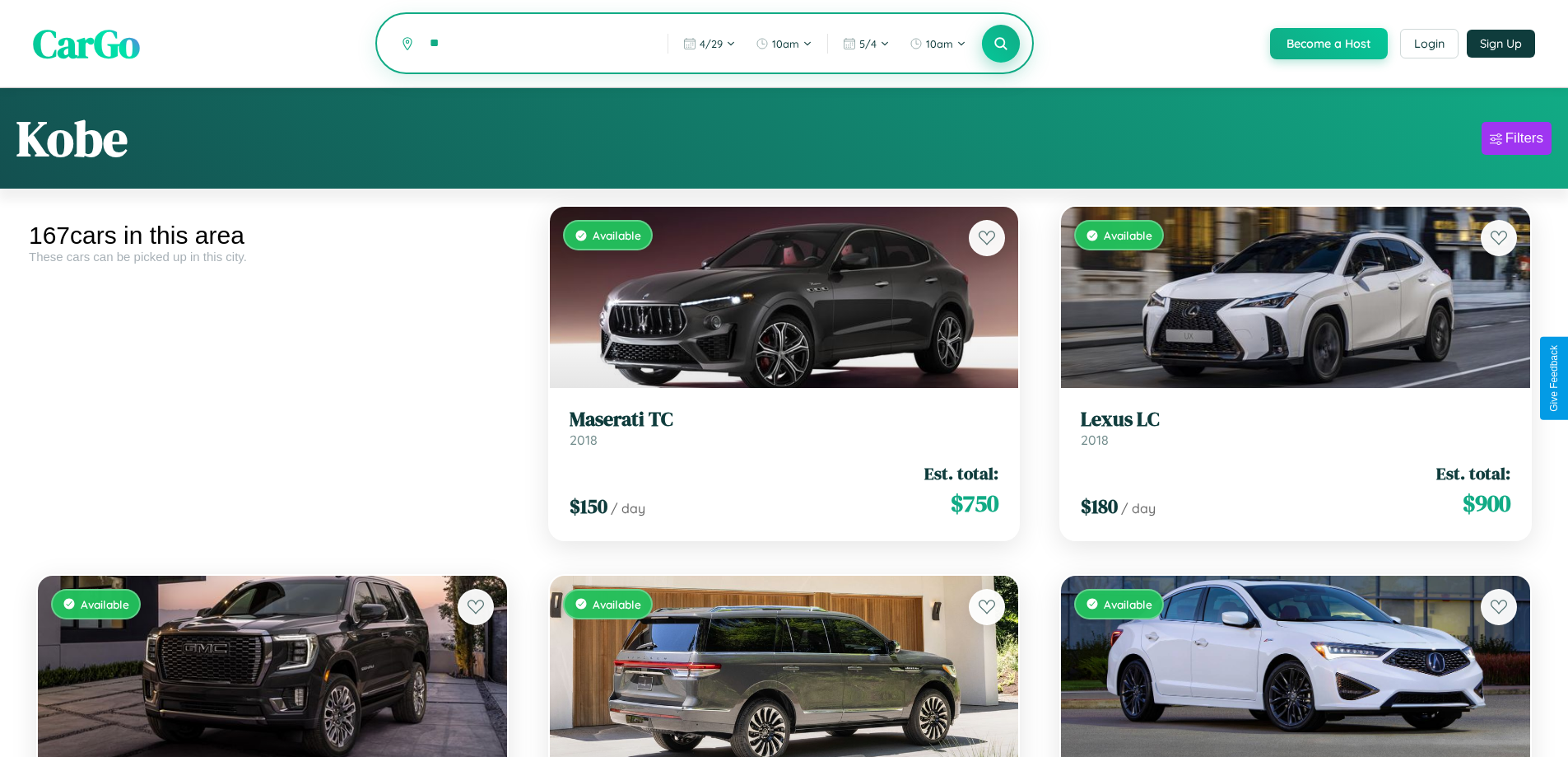
type input "*"
type input "******"
click at [1000, 44] on icon at bounding box center [1001, 43] width 16 height 16
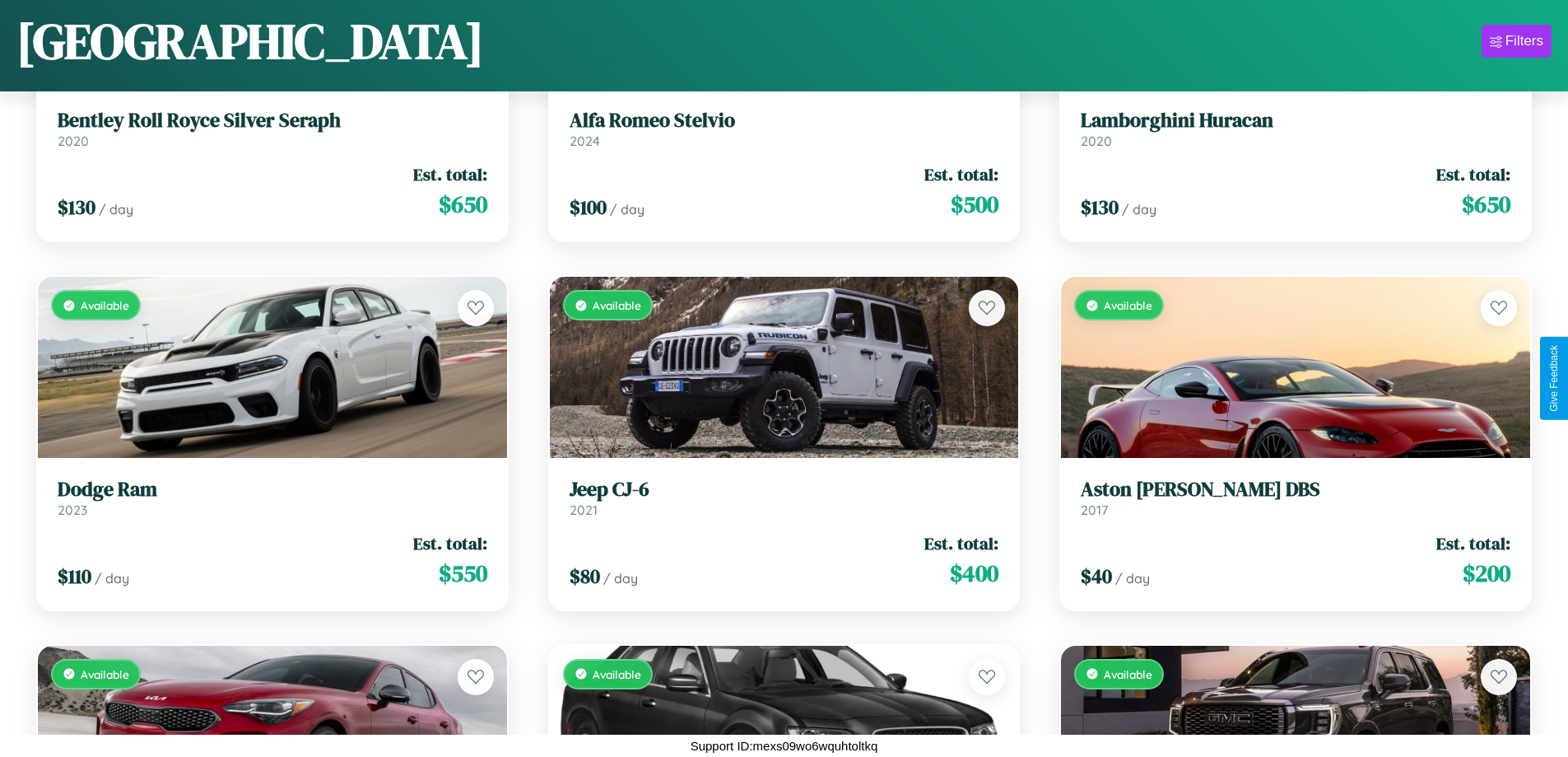
scroll to position [20142, 0]
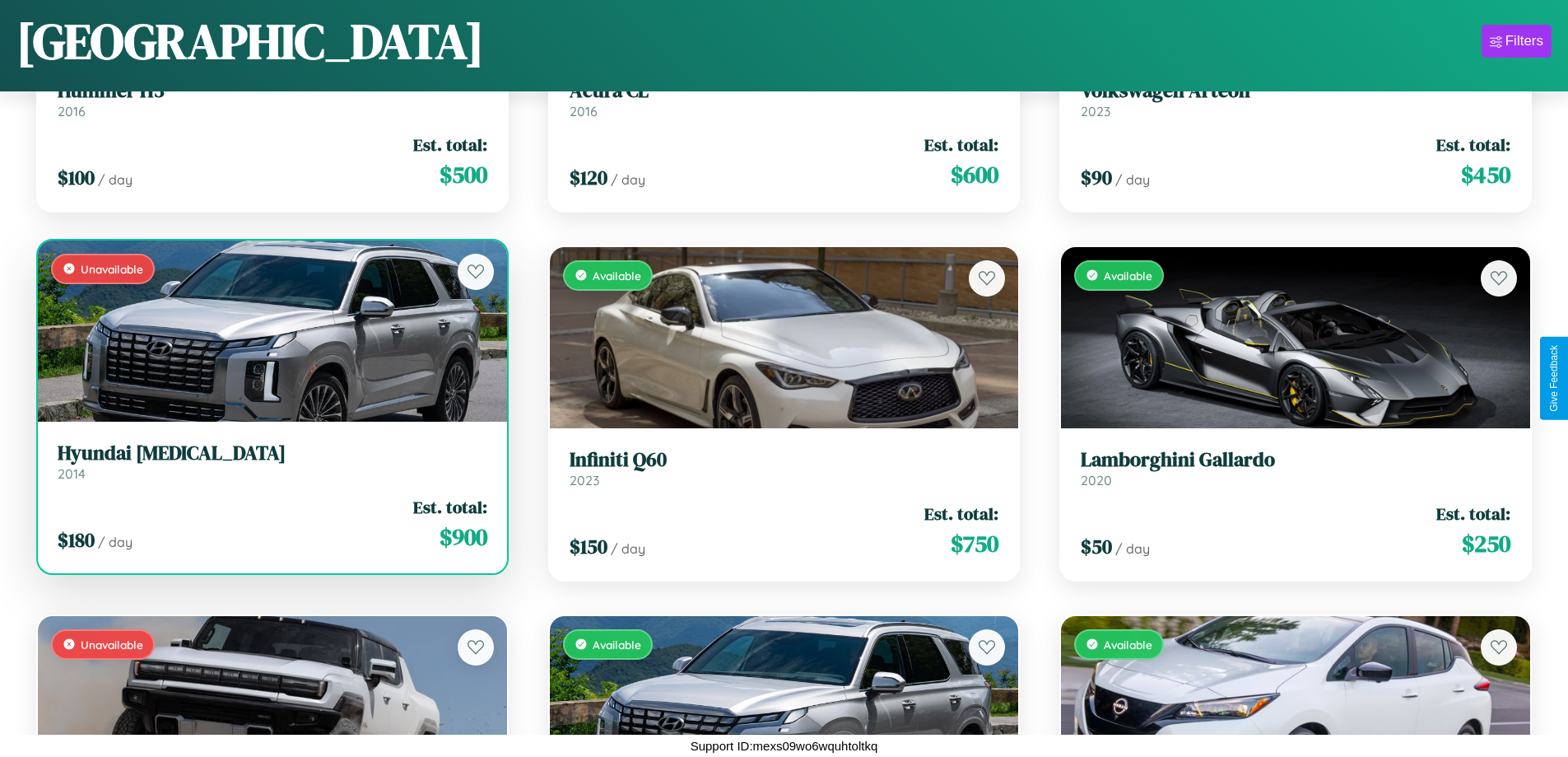
click at [270, 468] on link "Hyundai [MEDICAL_DATA] 2014" at bounding box center [272, 461] width 430 height 41
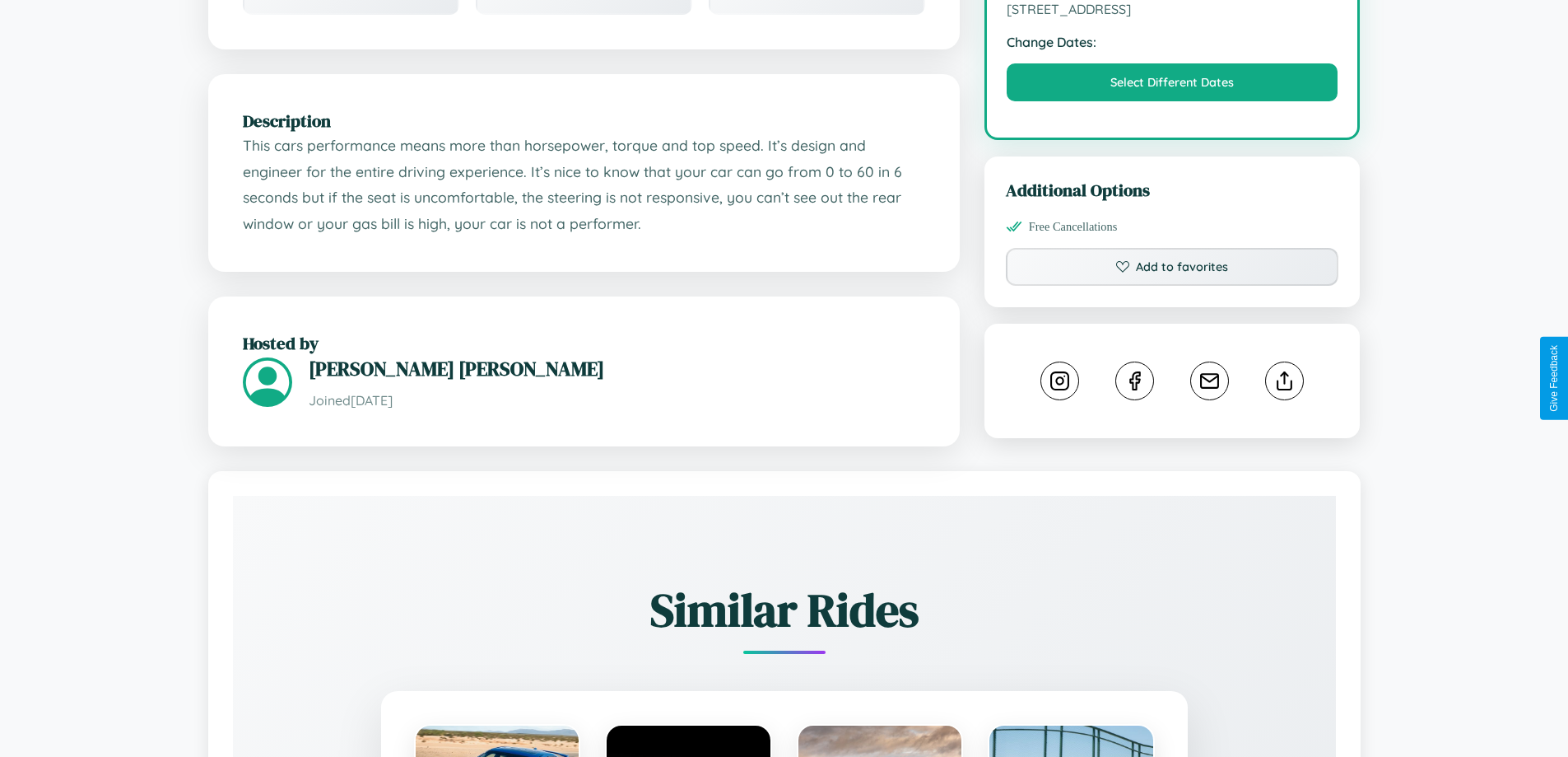
scroll to position [592, 0]
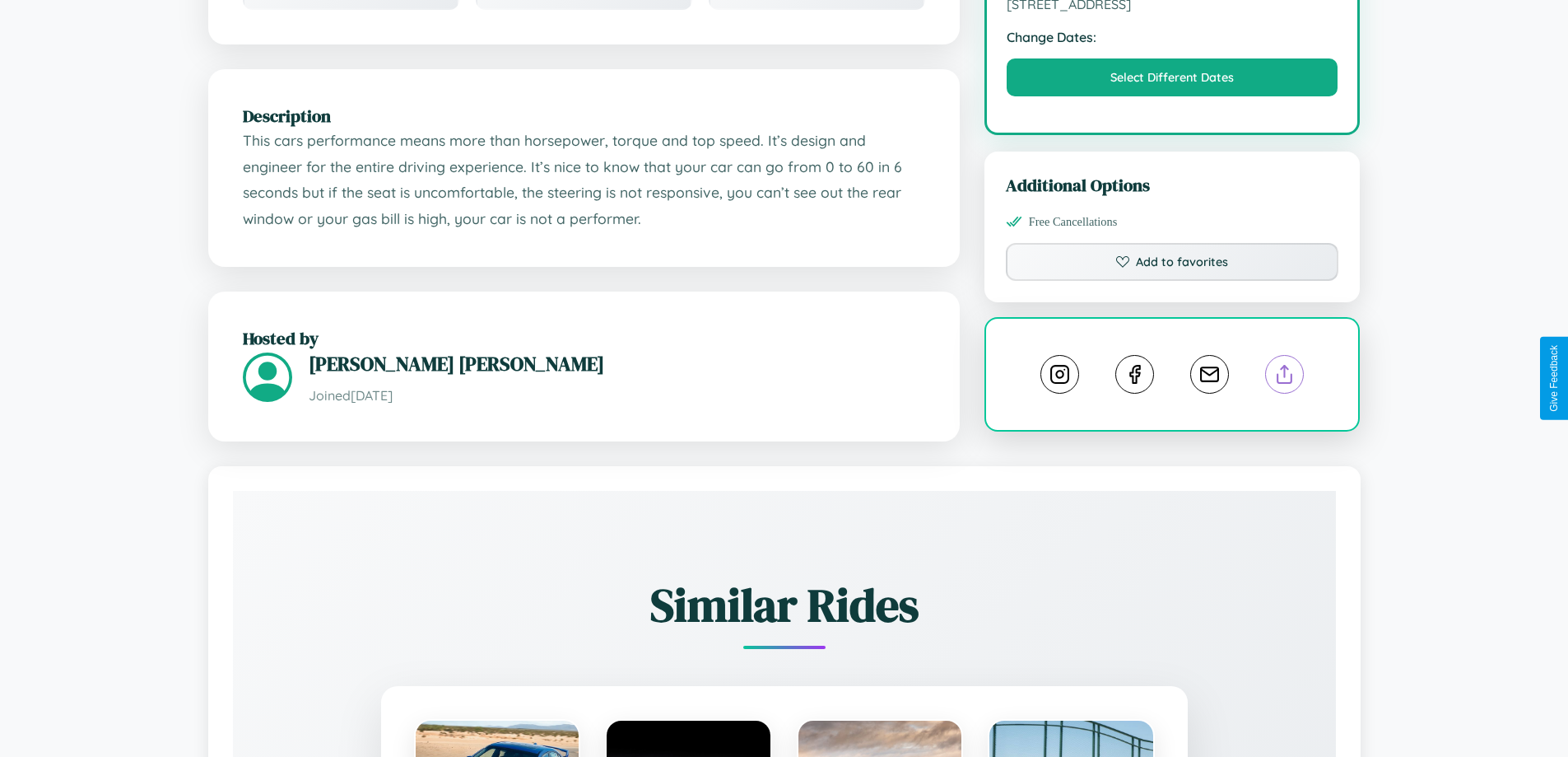
click at [1285, 376] on line at bounding box center [1285, 372] width 0 height 11
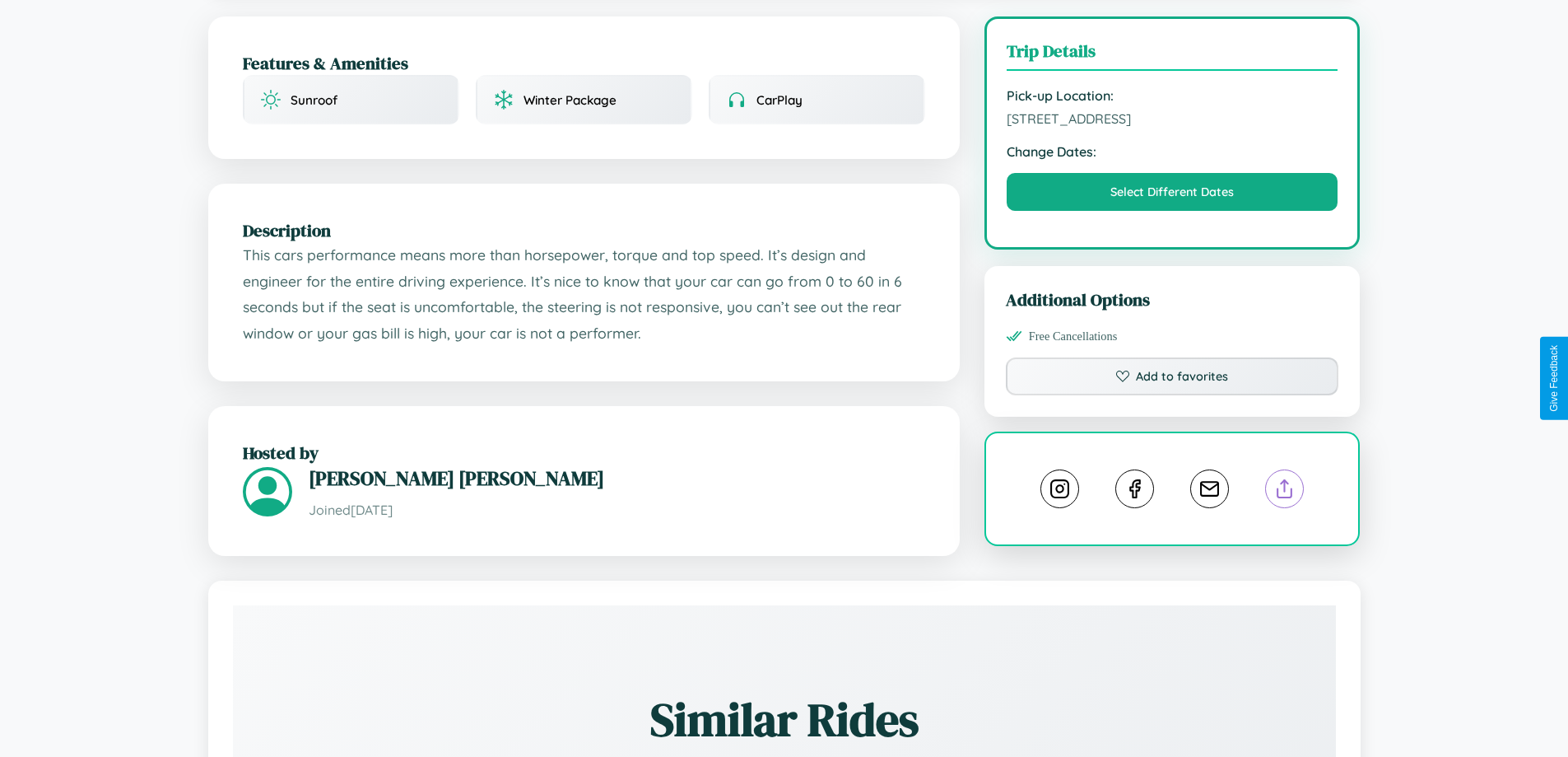
scroll to position [479, 0]
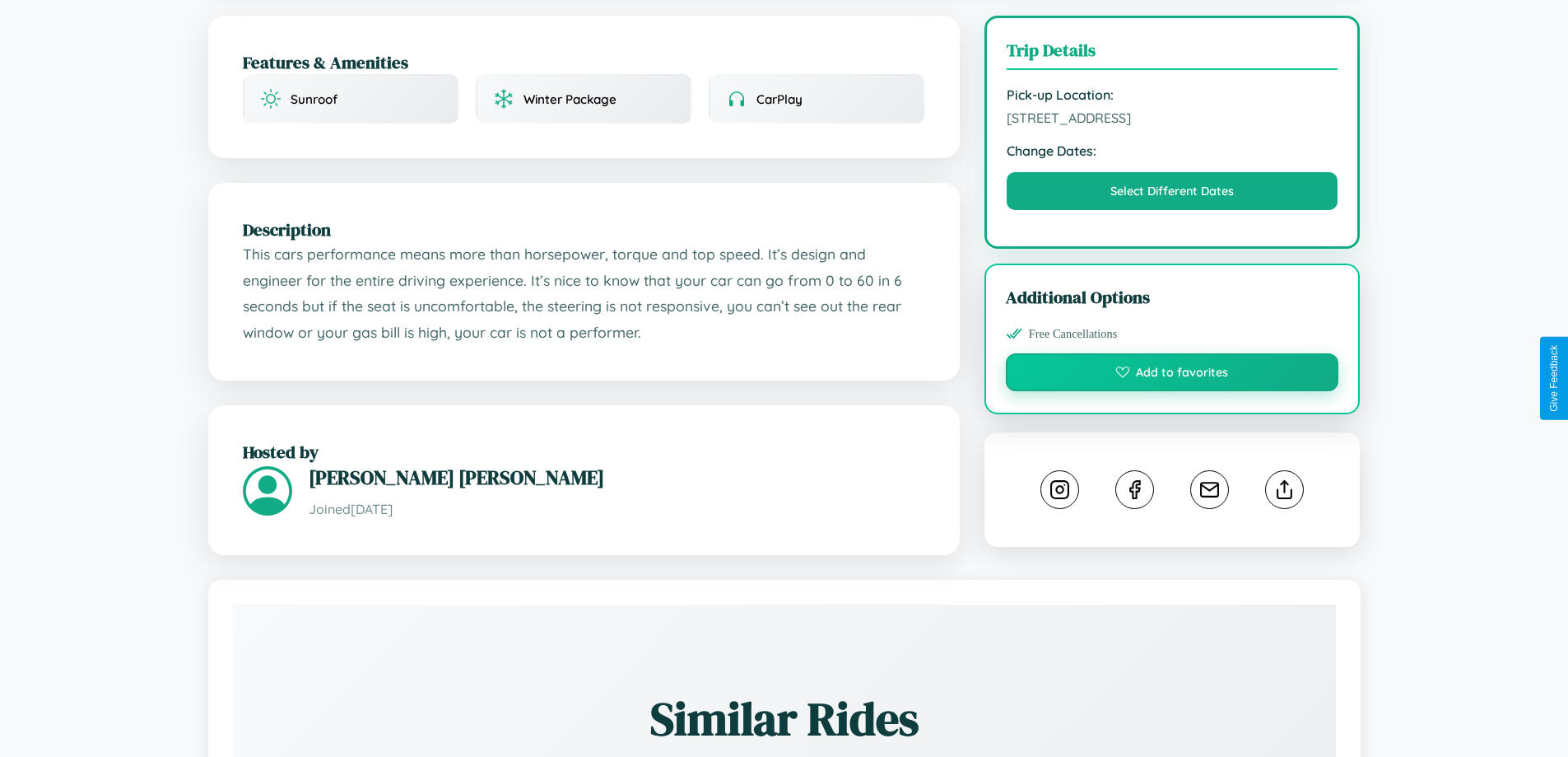
click at [1173, 374] on button "Add to favorites" at bounding box center [1173, 372] width 334 height 38
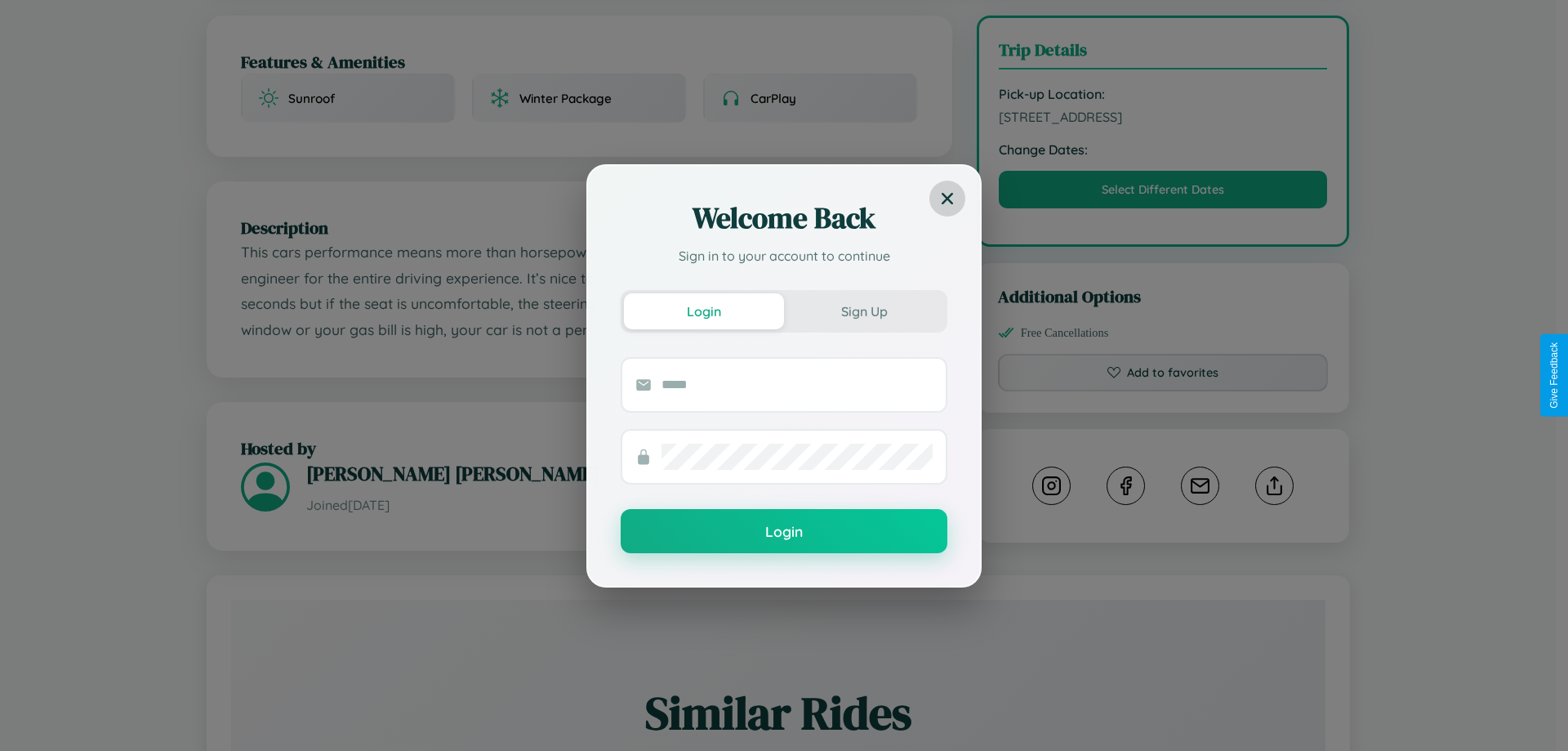
click at [947, 198] on icon at bounding box center [947, 197] width 11 height 11
